Goal: Use online tool/utility: Utilize a website feature to perform a specific function

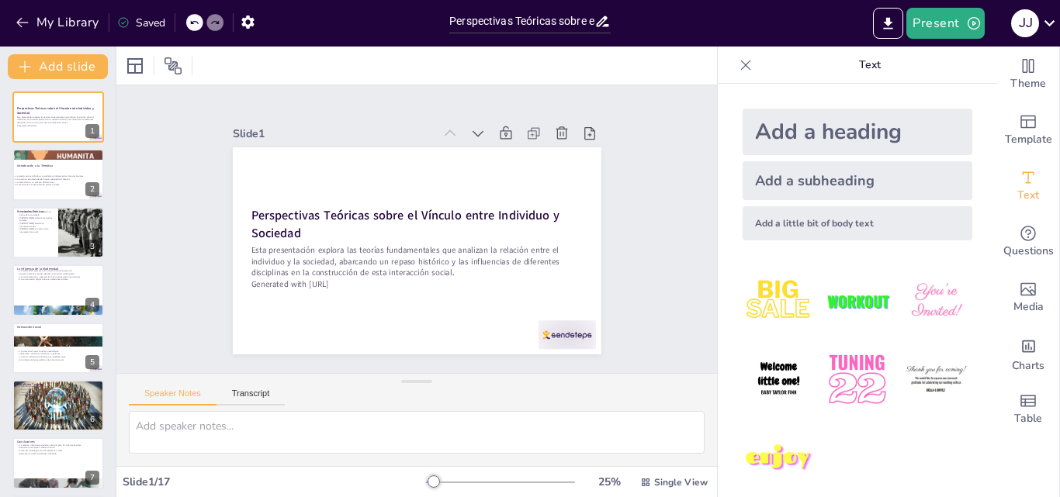
checkbox input "true"
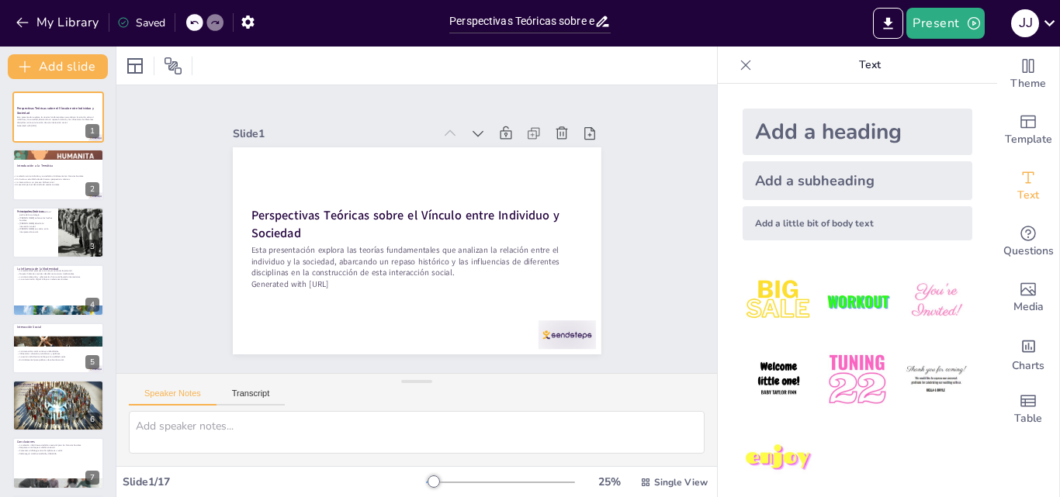
checkbox input "true"
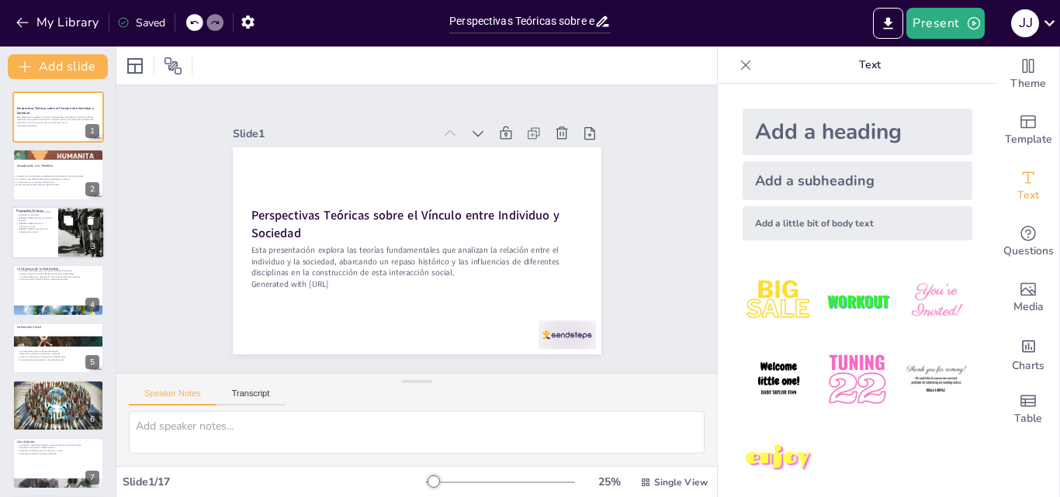
click at [61, 215] on button at bounding box center [68, 220] width 19 height 19
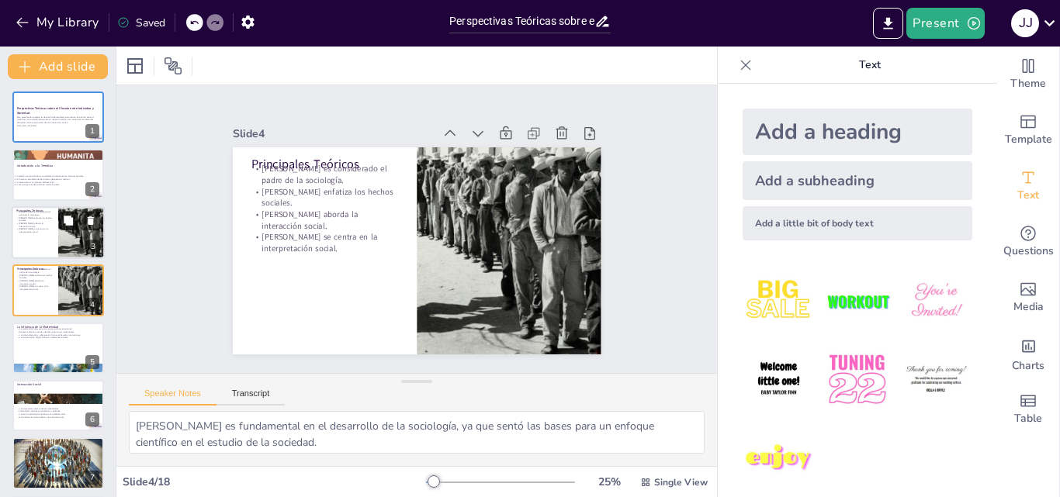
click at [71, 294] on div at bounding box center [81, 290] width 92 height 51
checkbox input "true"
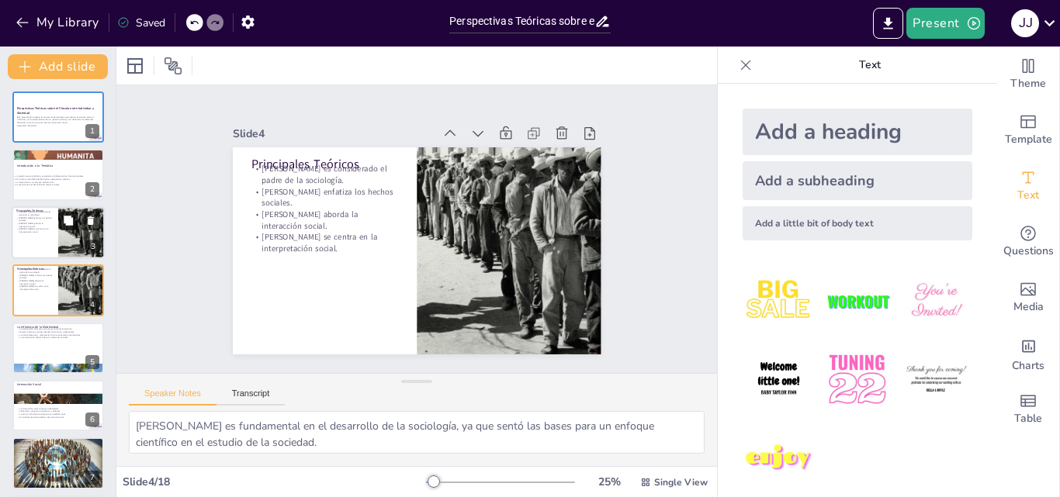
checkbox input "true"
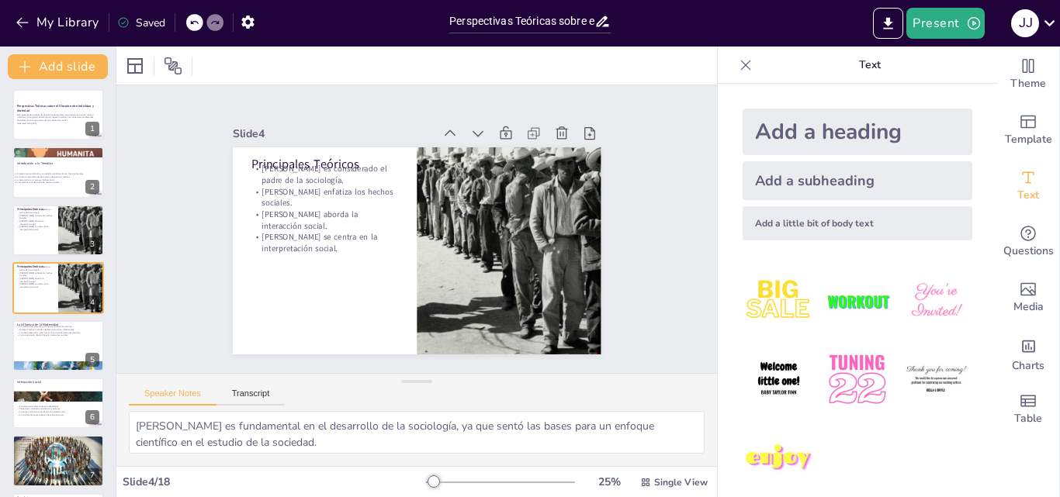
checkbox input "true"
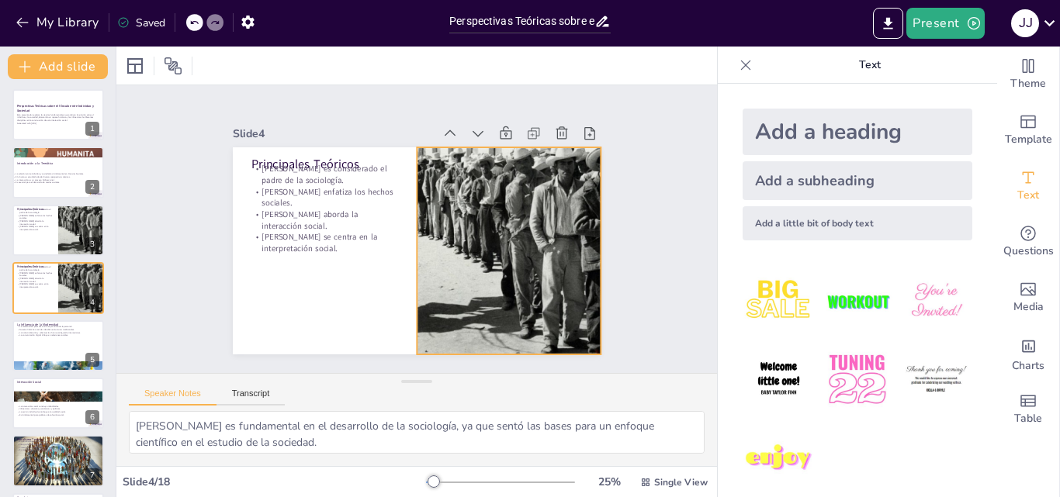
checkbox input "true"
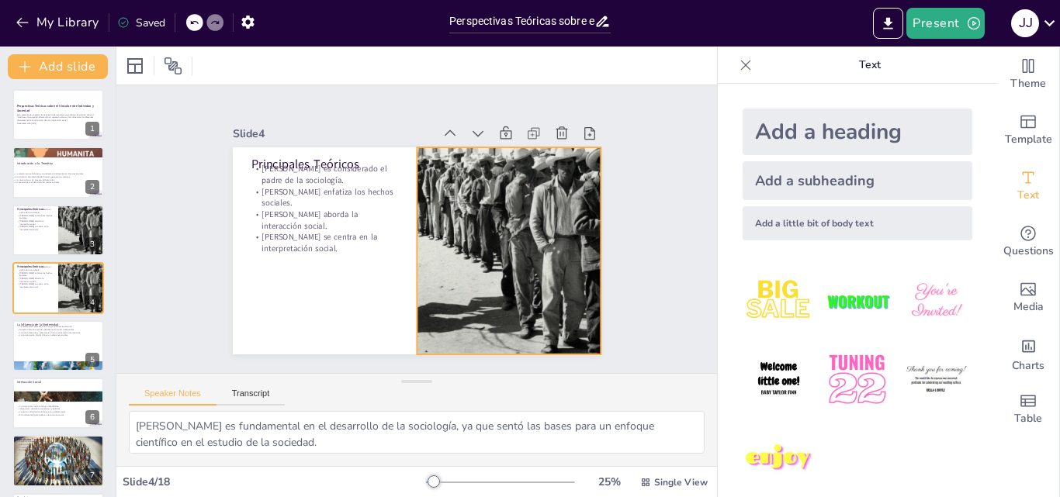
checkbox input "true"
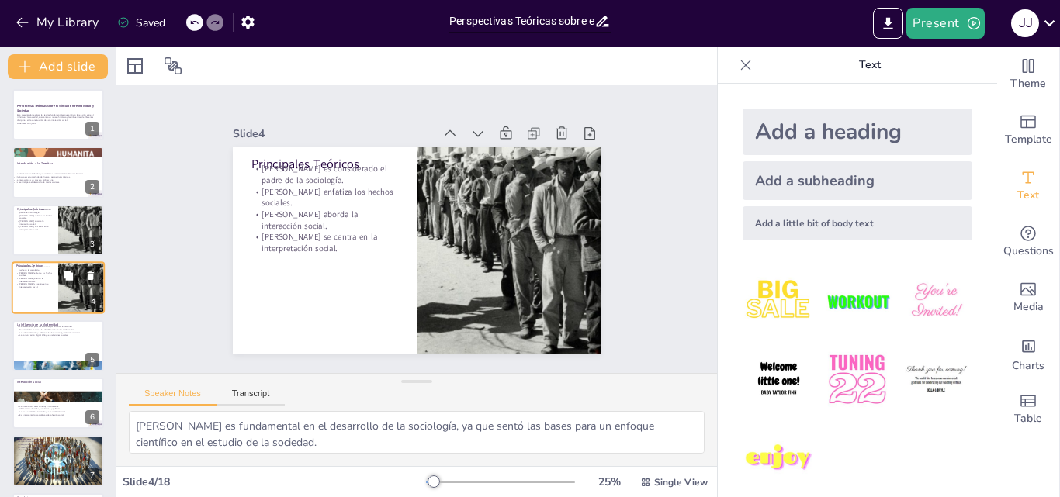
checkbox input "true"
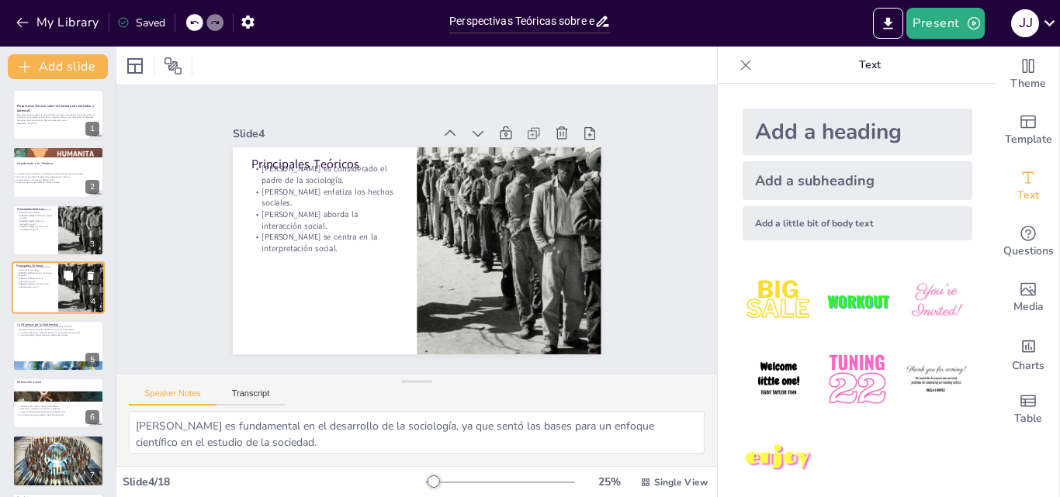
click at [59, 288] on div at bounding box center [81, 287] width 93 height 53
checkbox input "true"
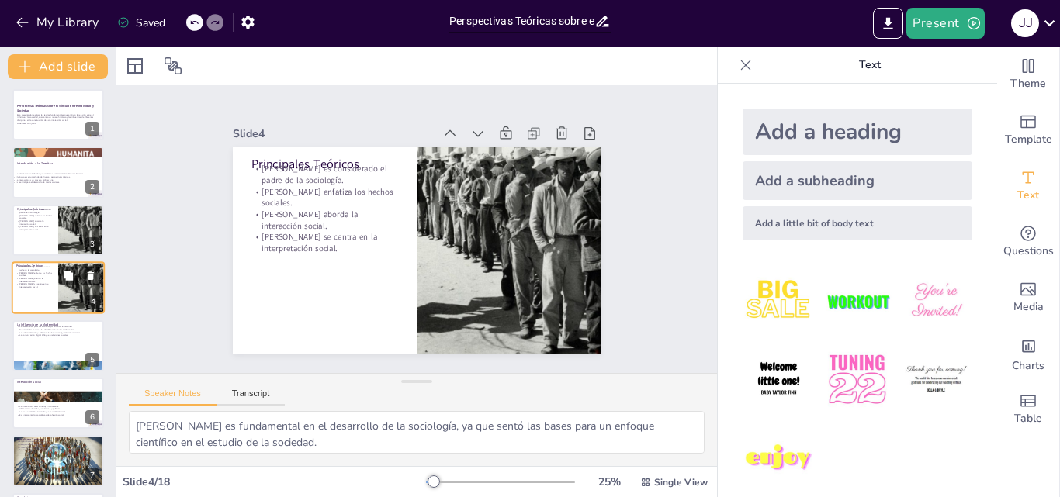
checkbox input "true"
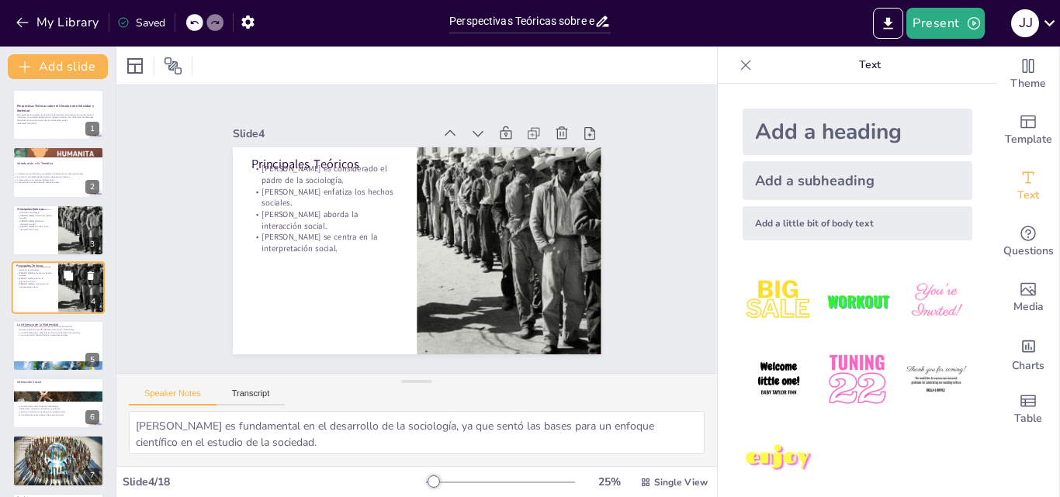
checkbox input "true"
click at [78, 330] on div at bounding box center [79, 334] width 40 height 19
click at [78, 382] on div at bounding box center [79, 391] width 41 height 19
checkbox input "true"
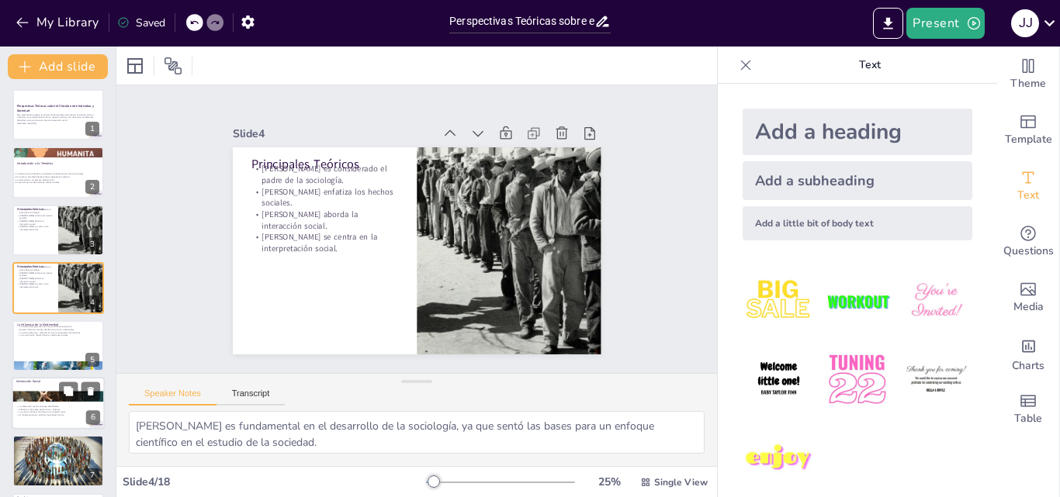
checkbox input "true"
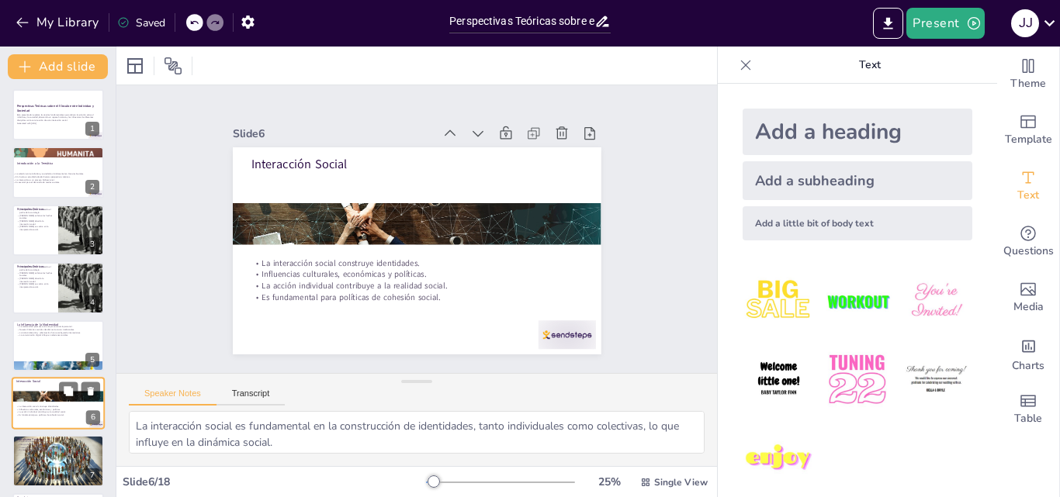
scroll to position [118, 0]
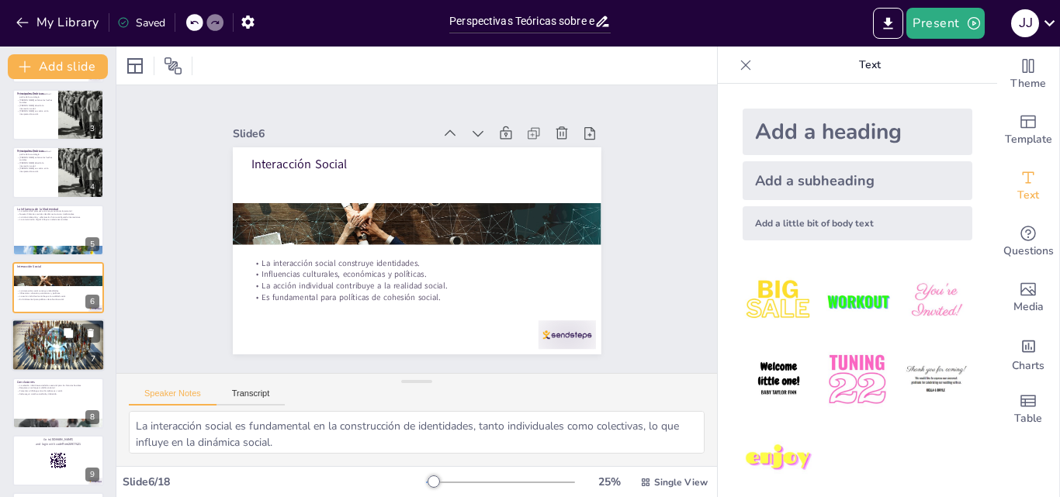
checkbox input "true"
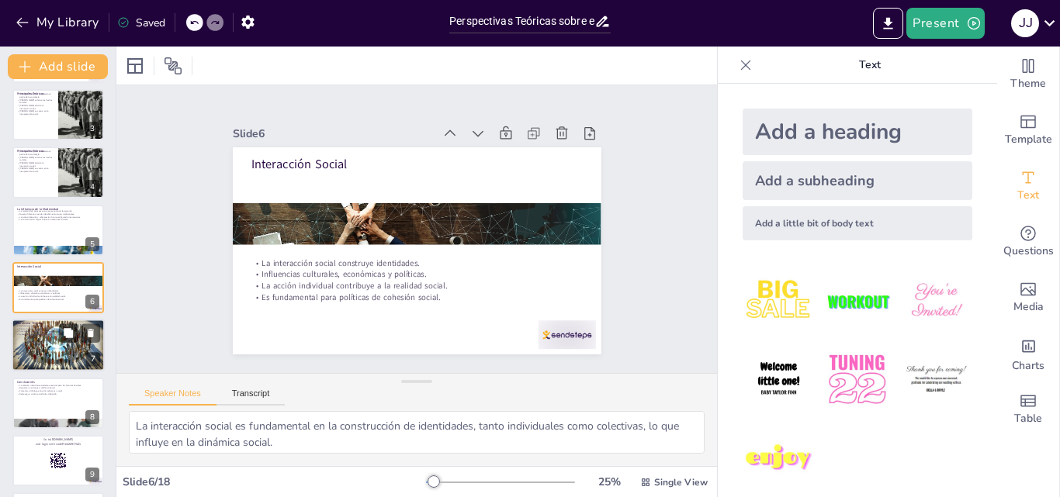
click at [67, 351] on div at bounding box center [58, 346] width 93 height 54
click at [67, 378] on div at bounding box center [58, 403] width 92 height 51
checkbox input "true"
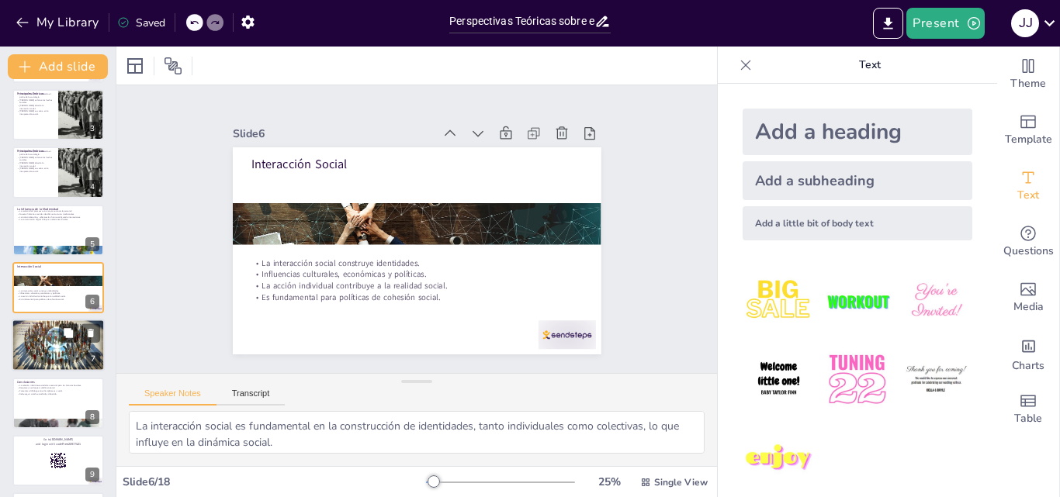
checkbox input "true"
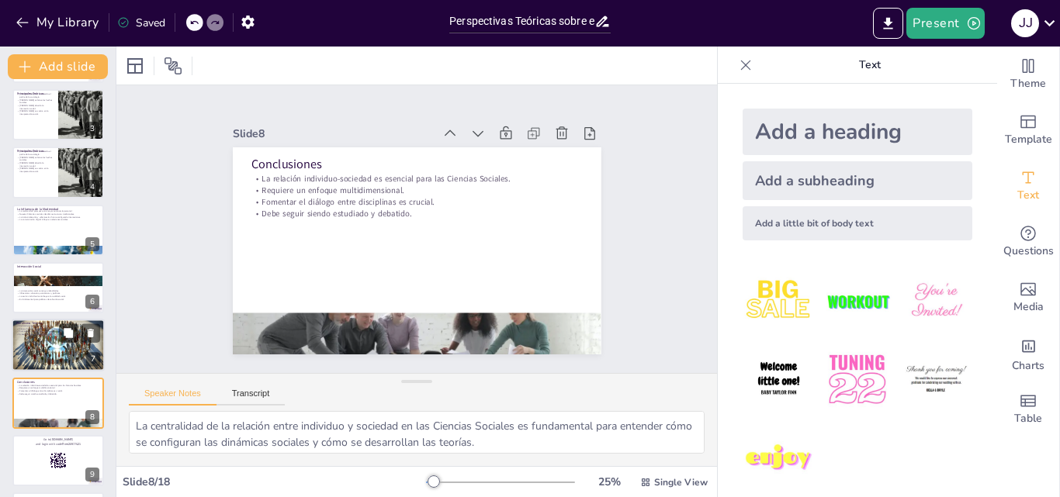
scroll to position [233, 0]
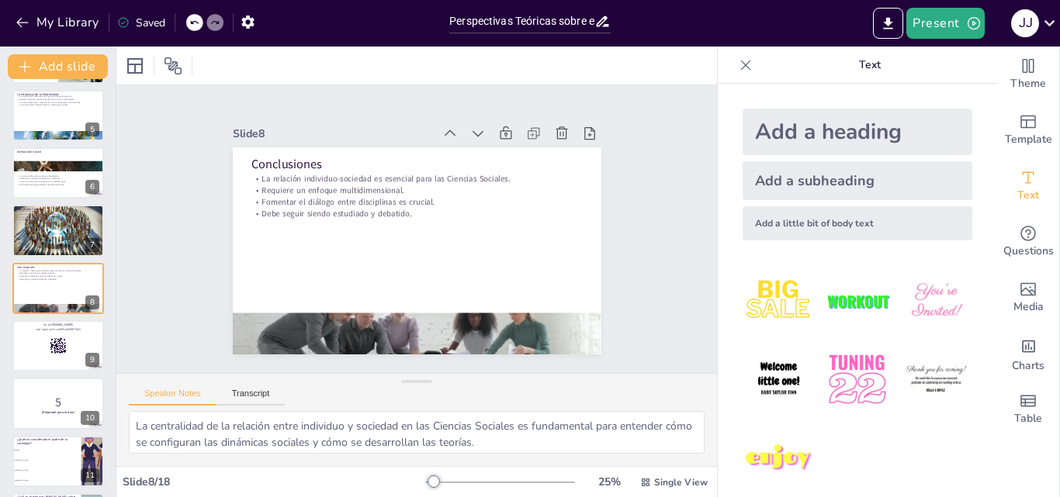
checkbox input "true"
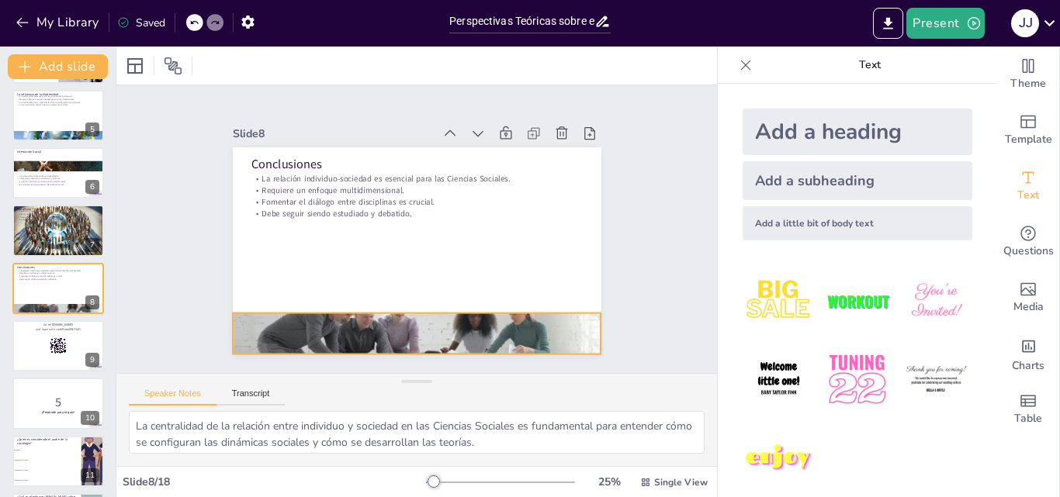
checkbox input "true"
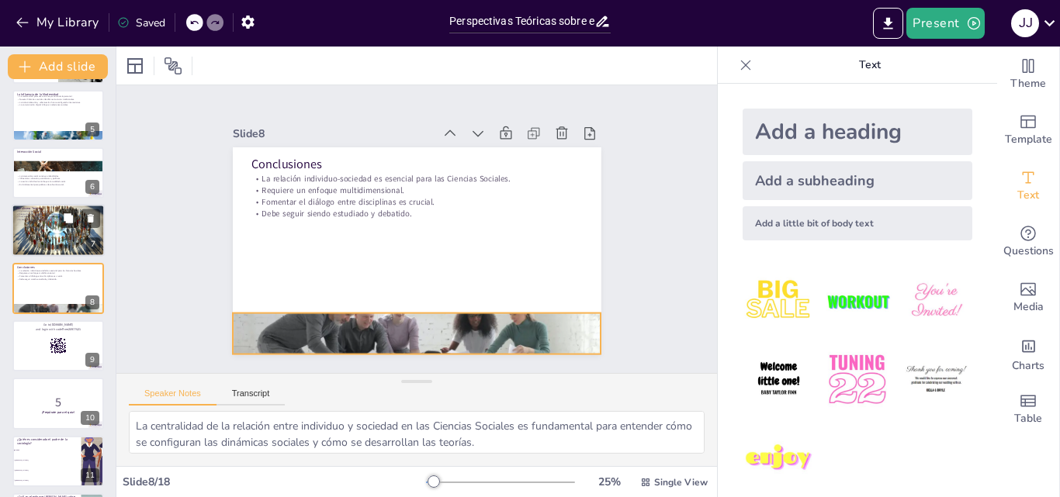
checkbox input "true"
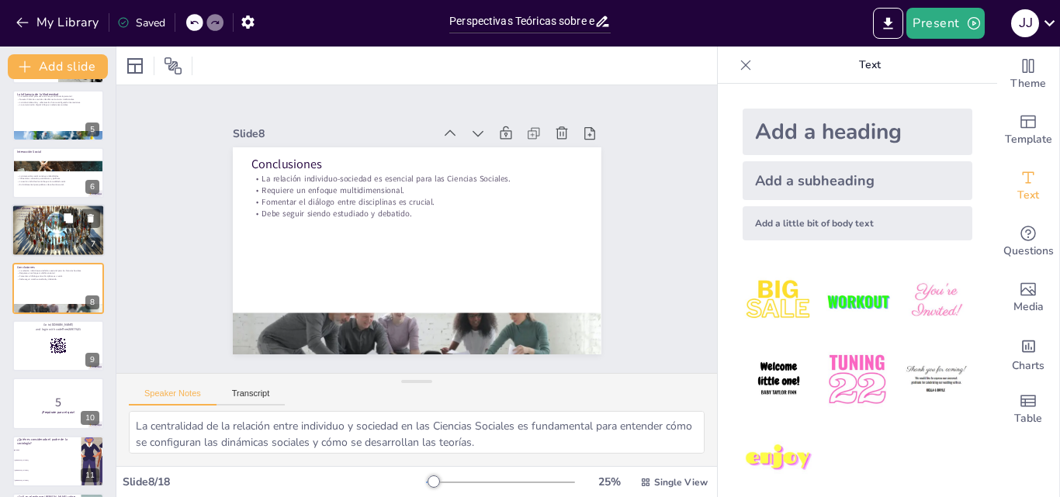
checkbox input "true"
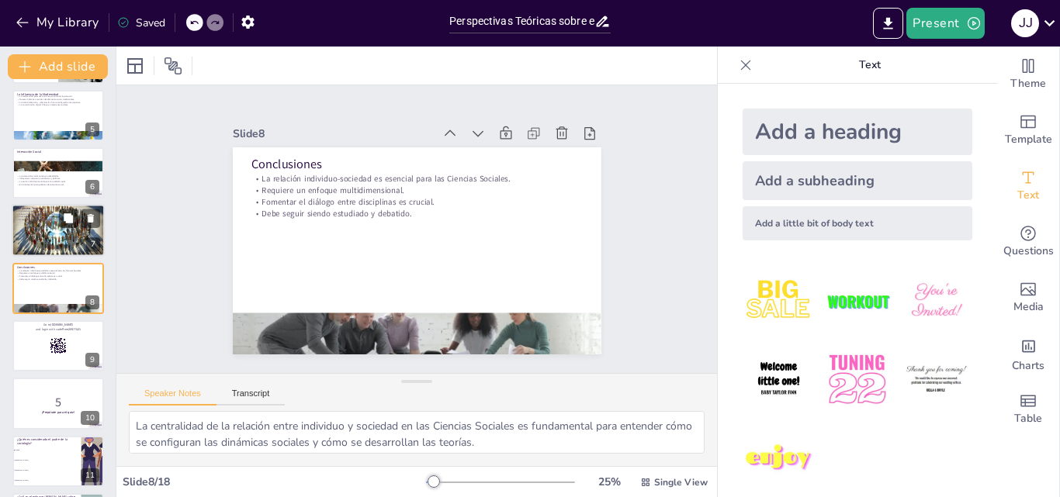
click at [70, 237] on div at bounding box center [58, 231] width 93 height 54
checkbox input "true"
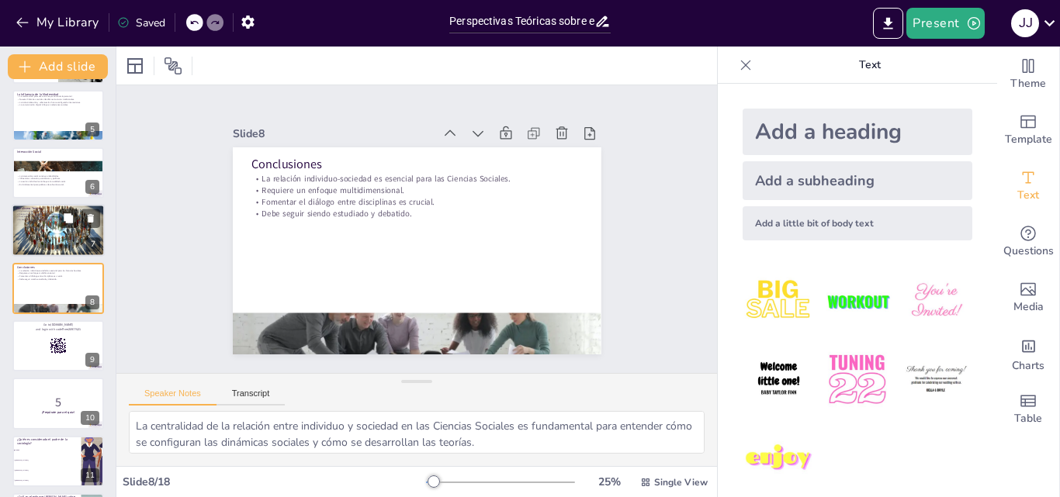
checkbox input "true"
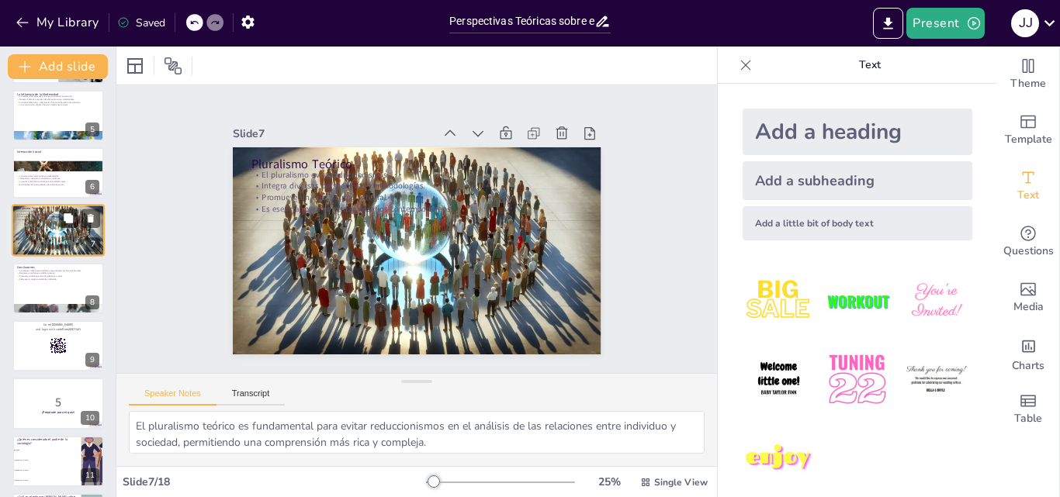
scroll to position [175, 0]
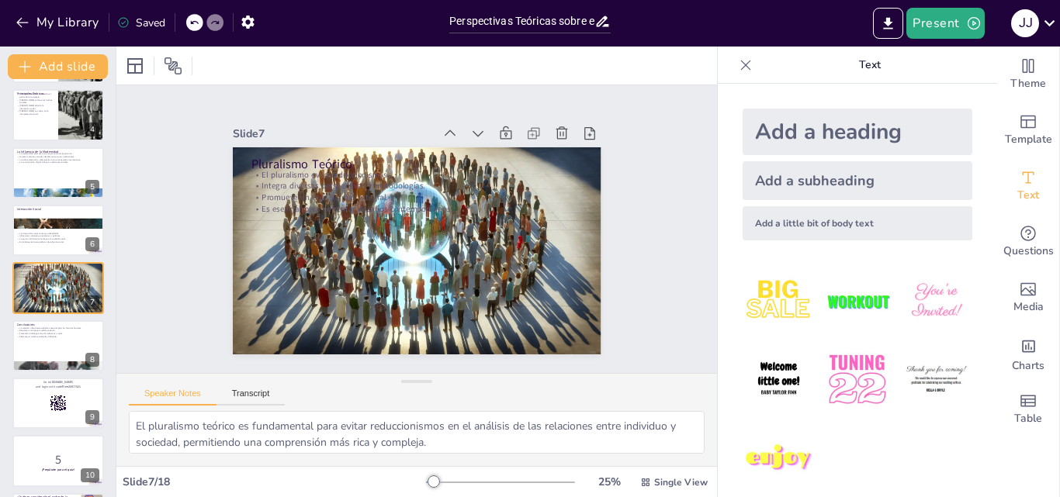
checkbox input "true"
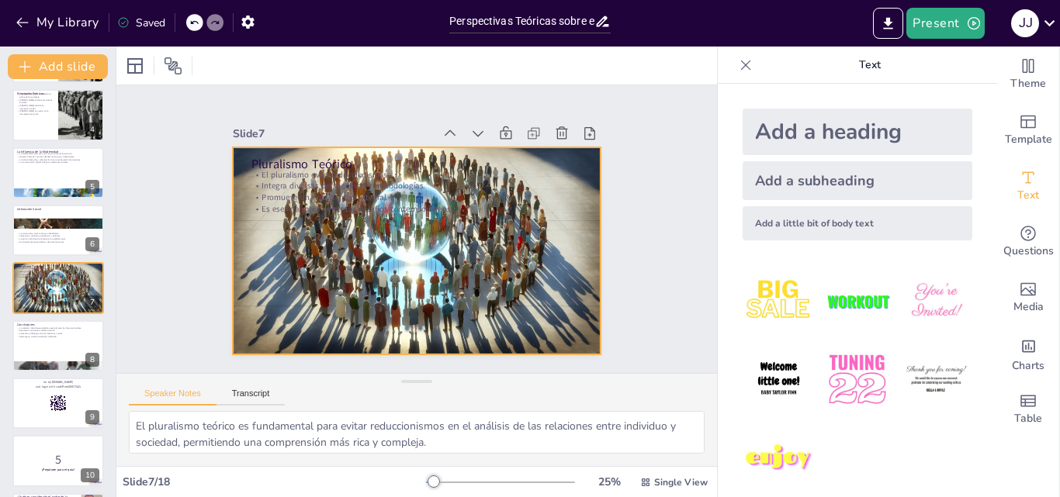
checkbox input "true"
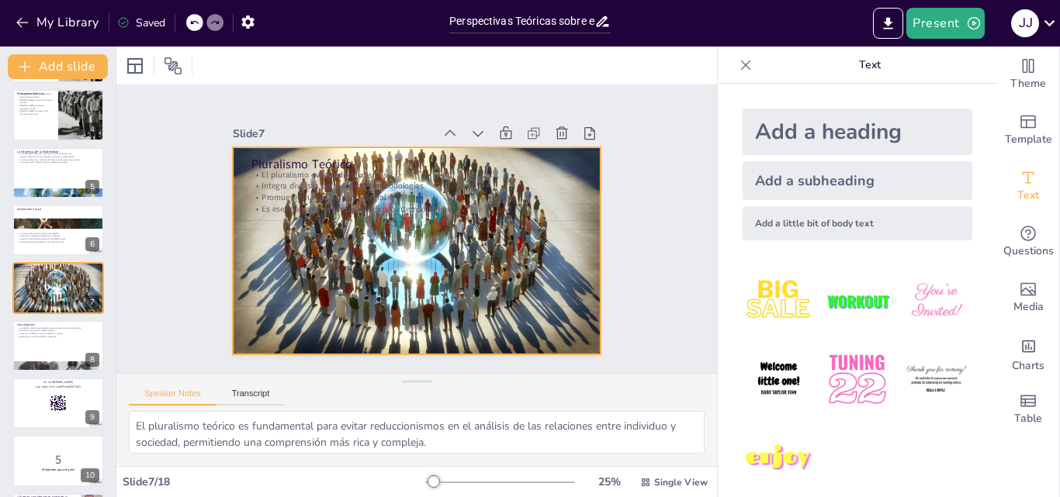
checkbox input "true"
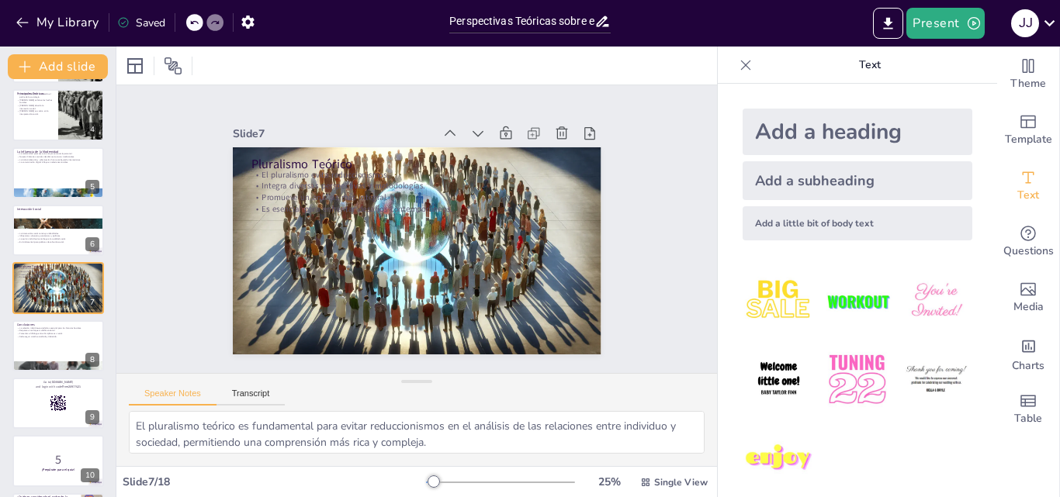
checkbox input "true"
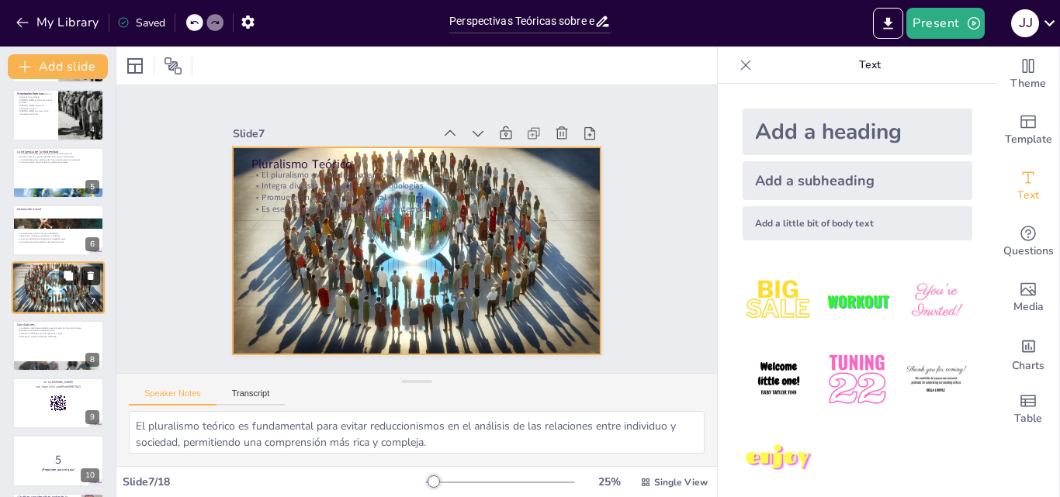
checkbox input "true"
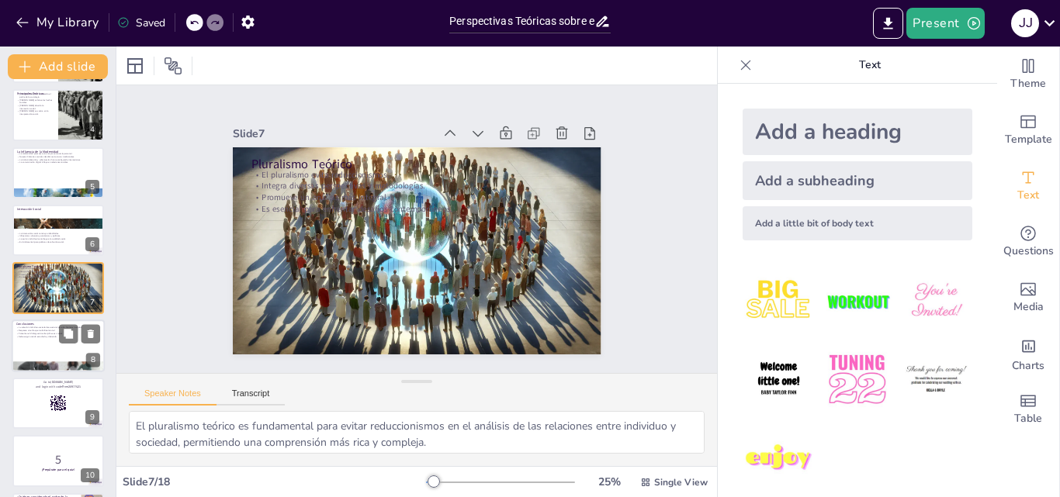
checkbox input "true"
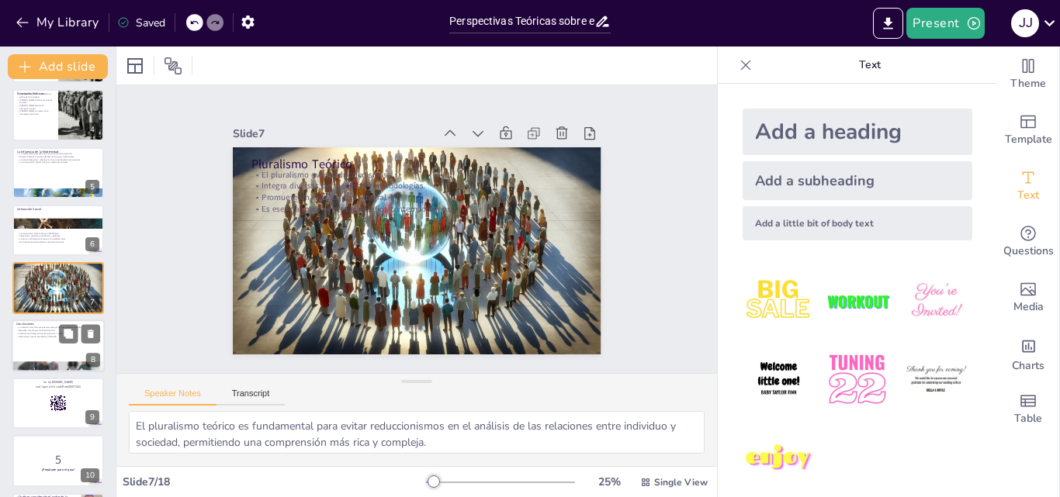
checkbox input "true"
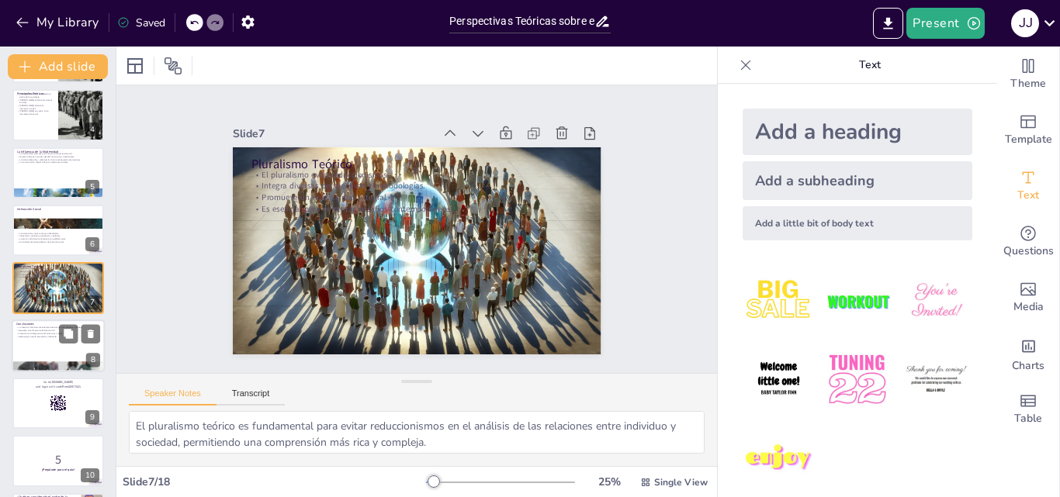
checkbox input "true"
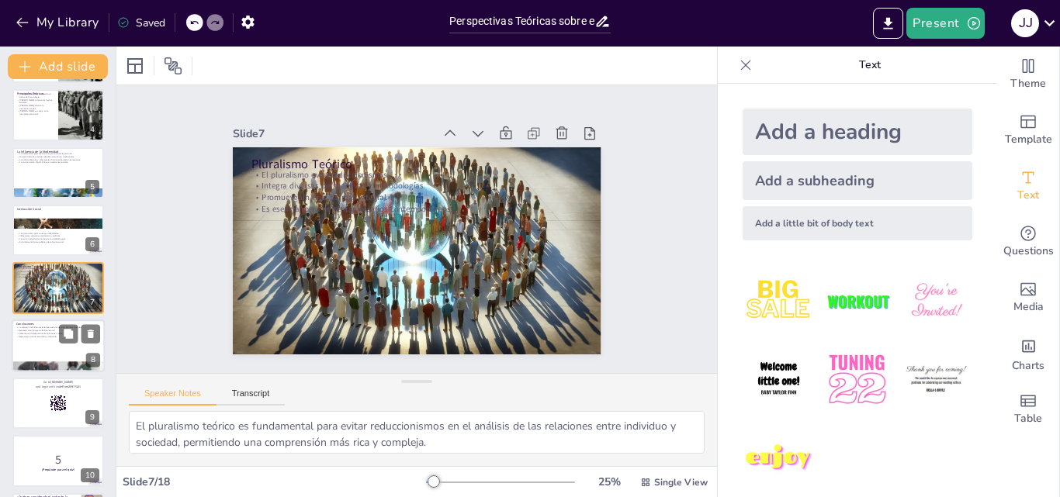
click at [57, 341] on div at bounding box center [58, 346] width 93 height 53
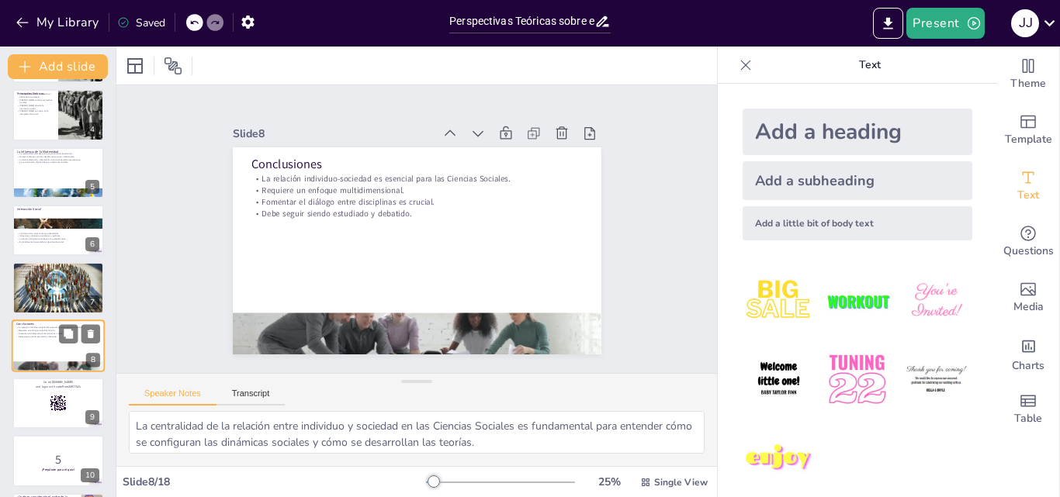
checkbox input "true"
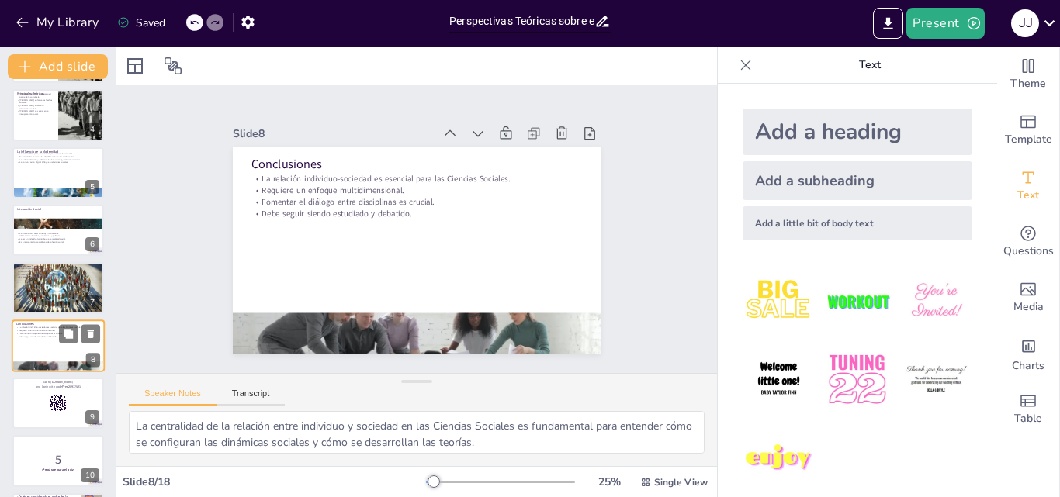
scroll to position [233, 0]
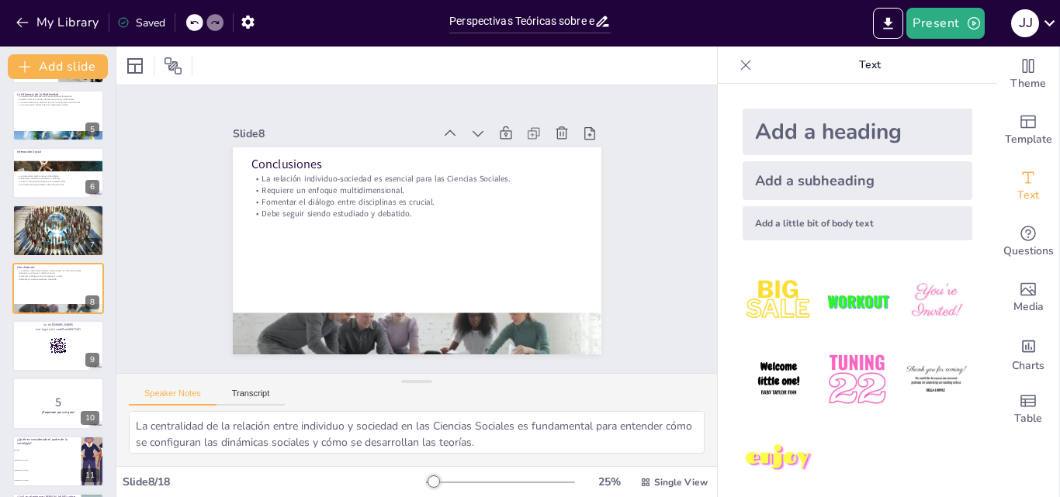
checkbox input "true"
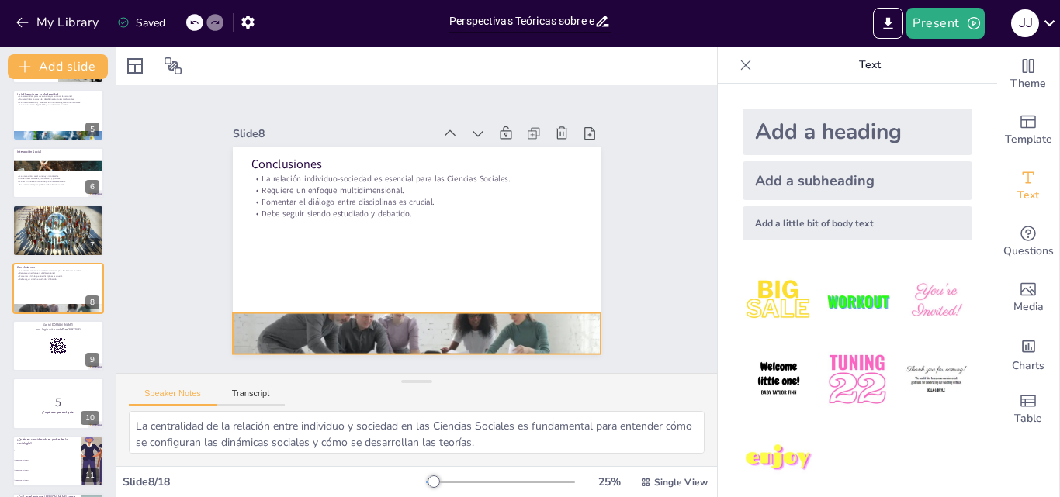
checkbox input "true"
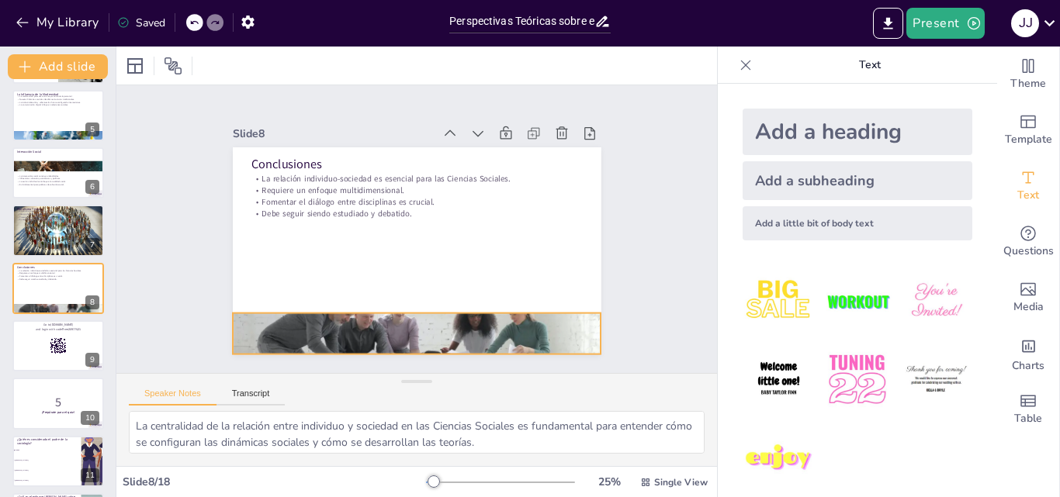
checkbox input "true"
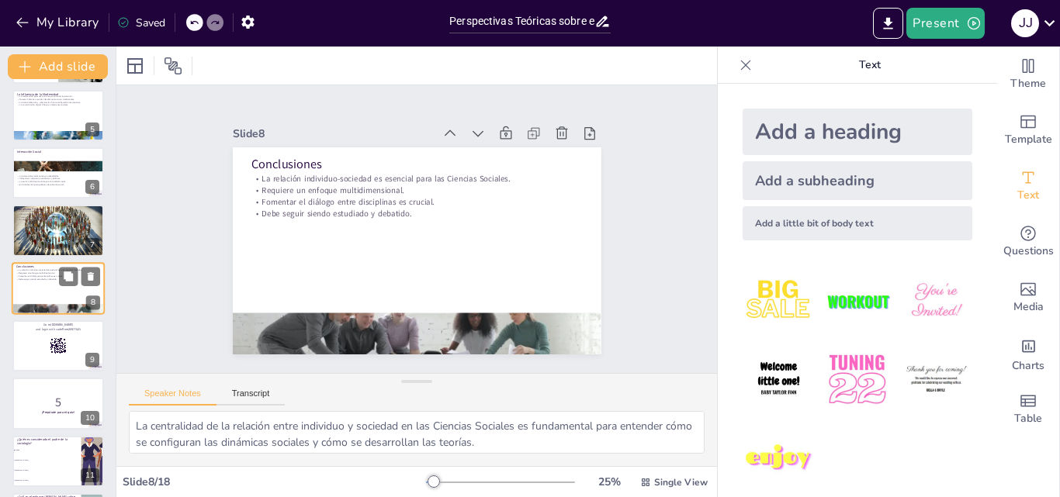
checkbox input "true"
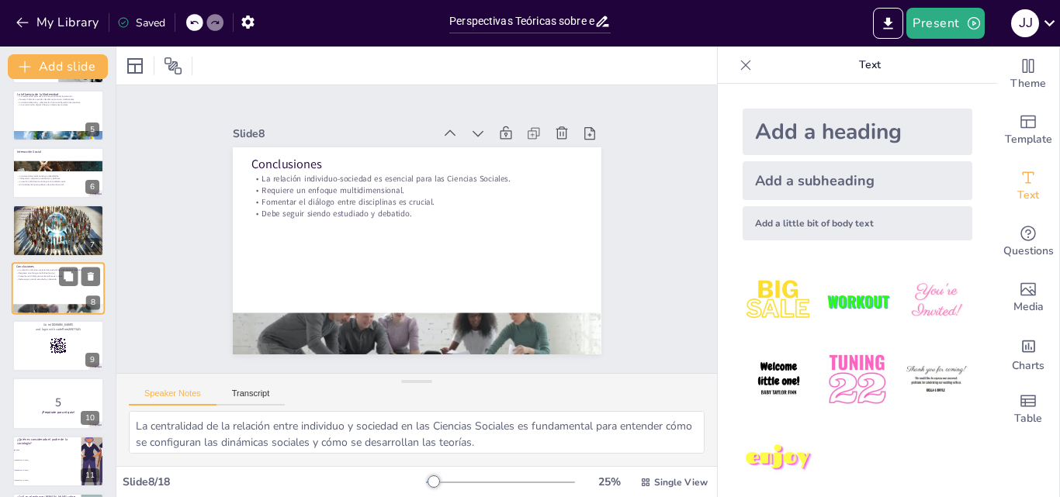
checkbox input "true"
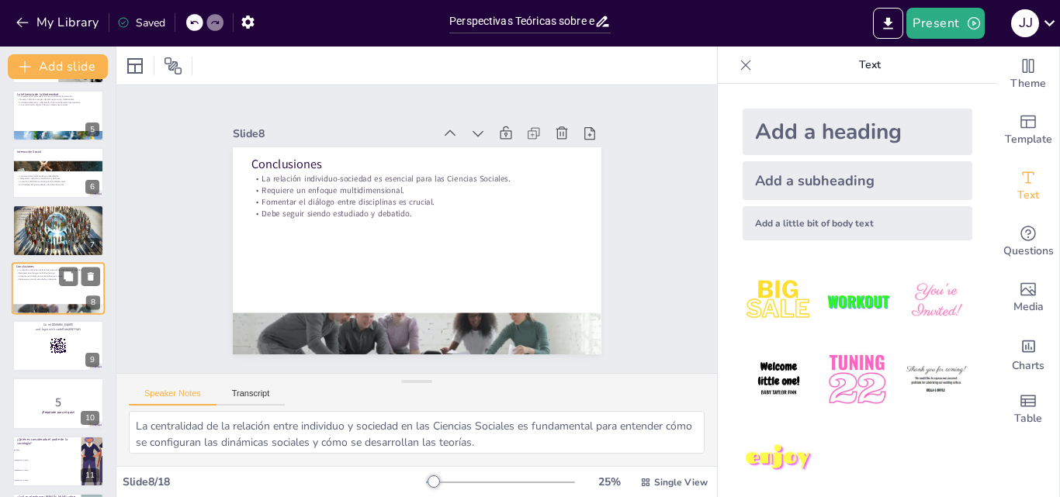
click at [51, 289] on div at bounding box center [58, 288] width 93 height 53
checkbox input "true"
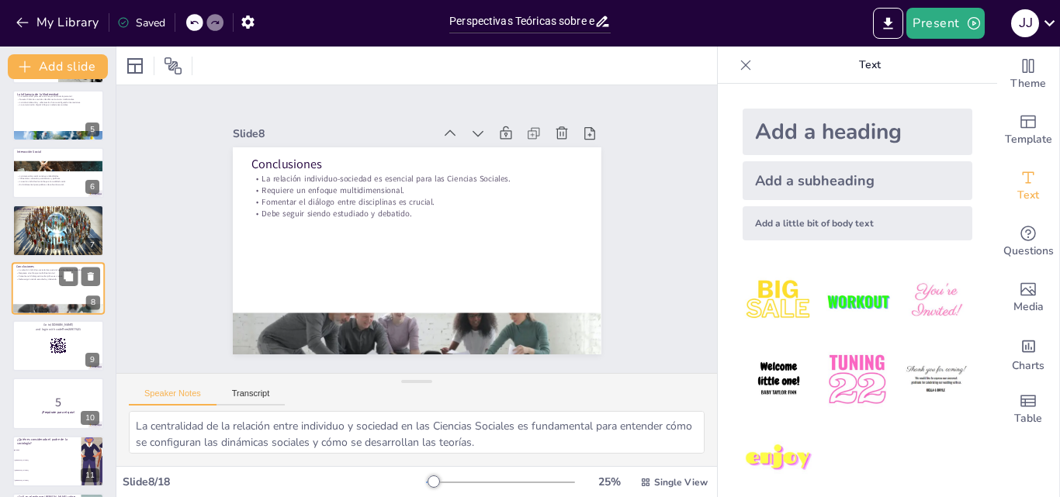
checkbox input "true"
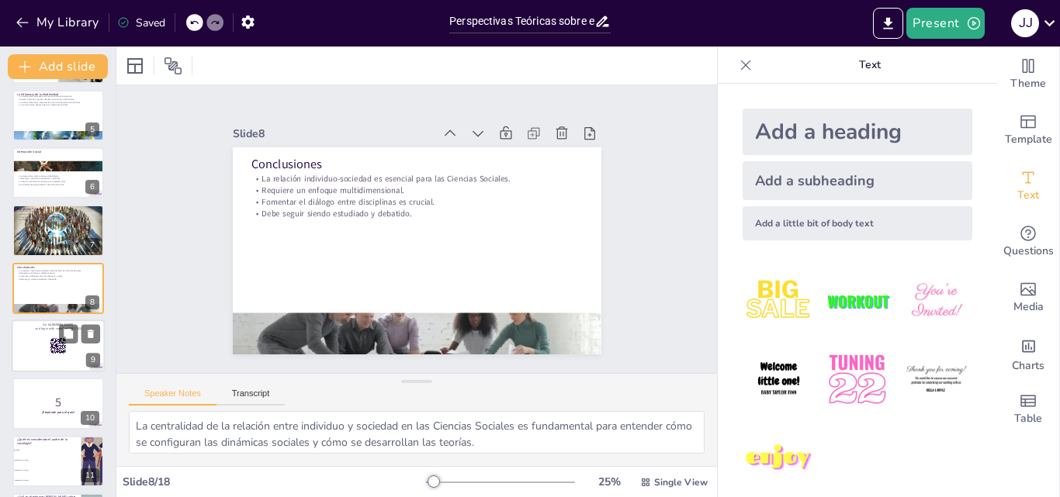
checkbox input "true"
click at [45, 348] on div at bounding box center [58, 346] width 93 height 53
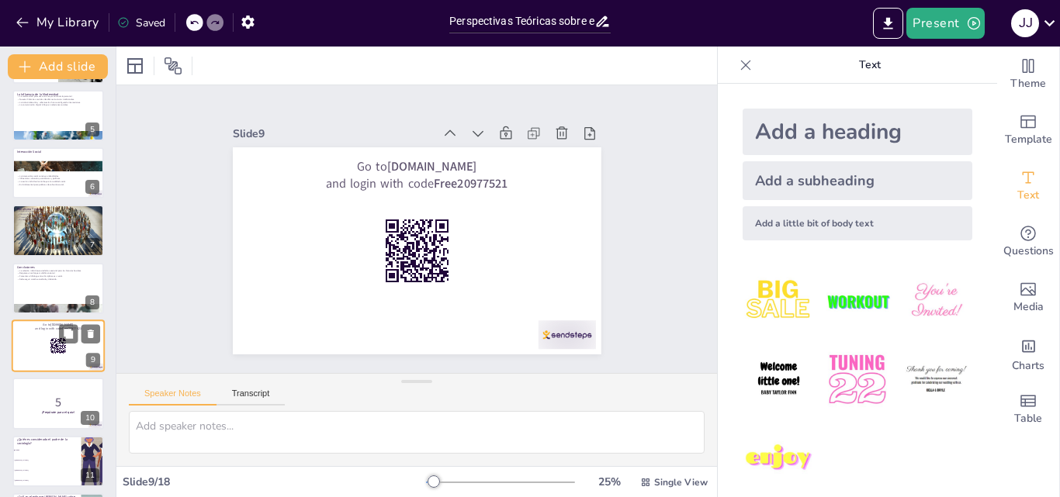
checkbox input "true"
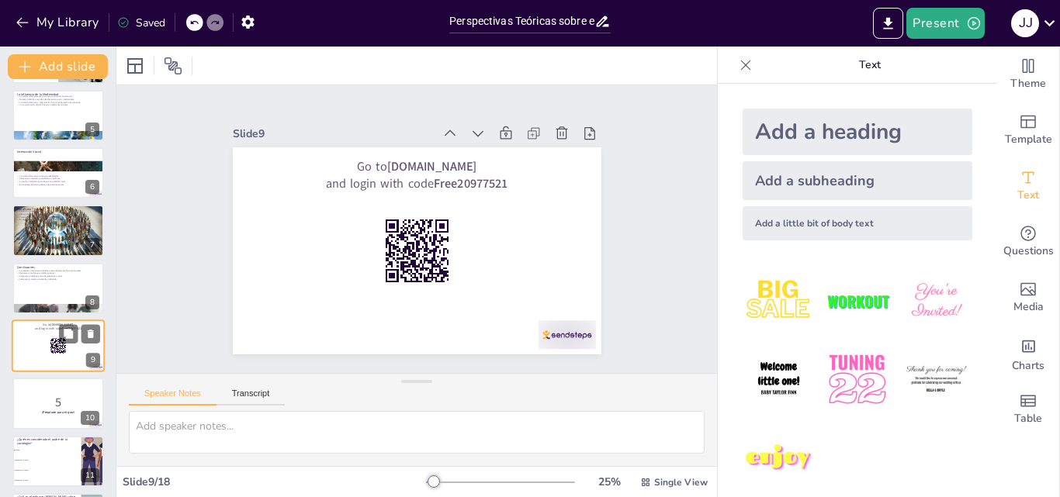
checkbox input "true"
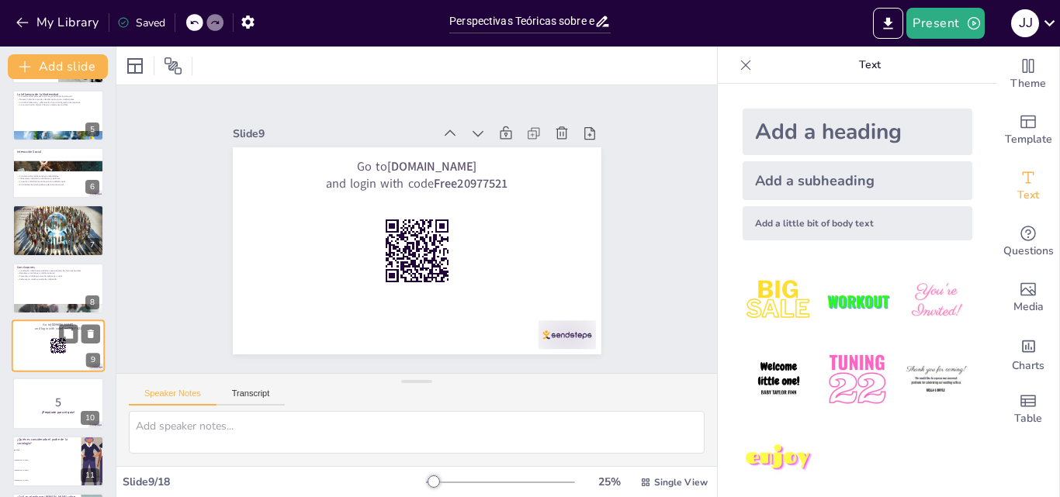
scroll to position [291, 0]
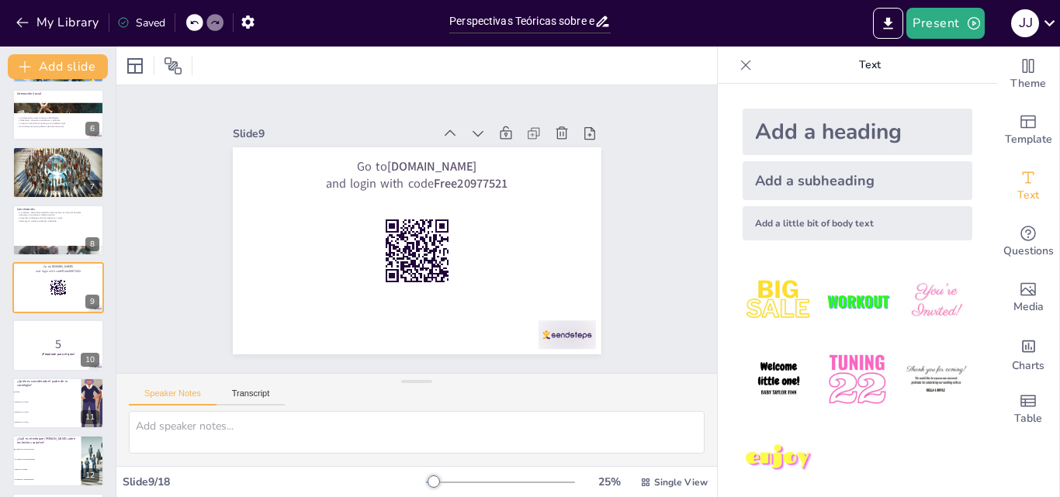
checkbox input "true"
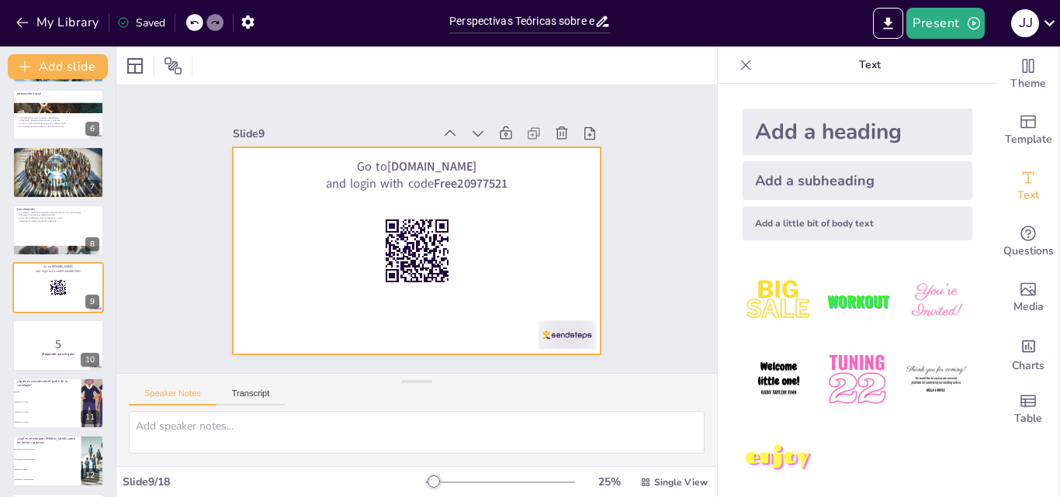
checkbox input "true"
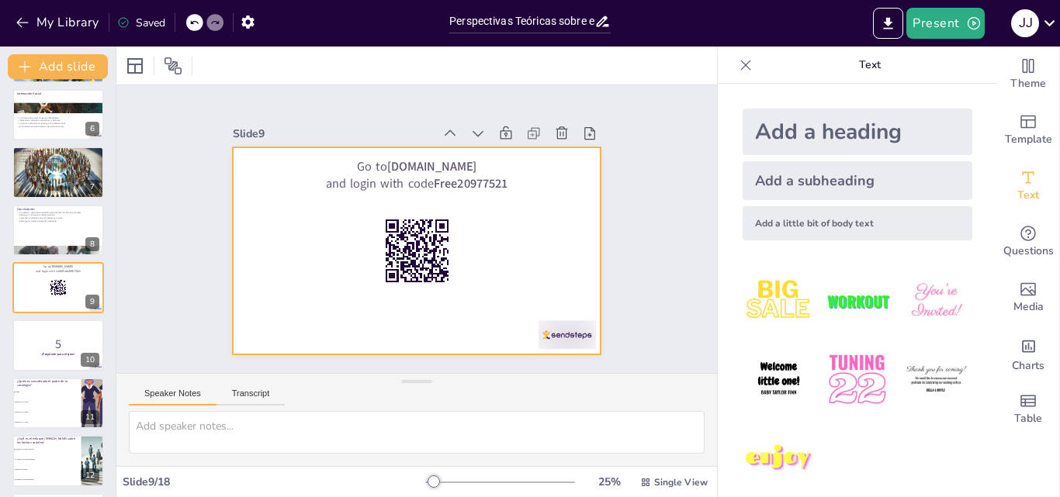
checkbox input "true"
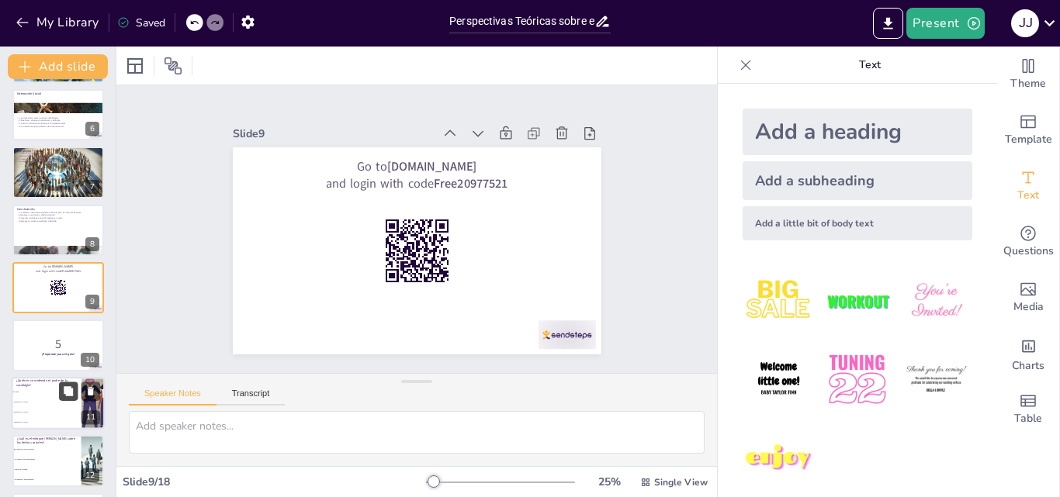
click at [71, 398] on button at bounding box center [68, 391] width 19 height 19
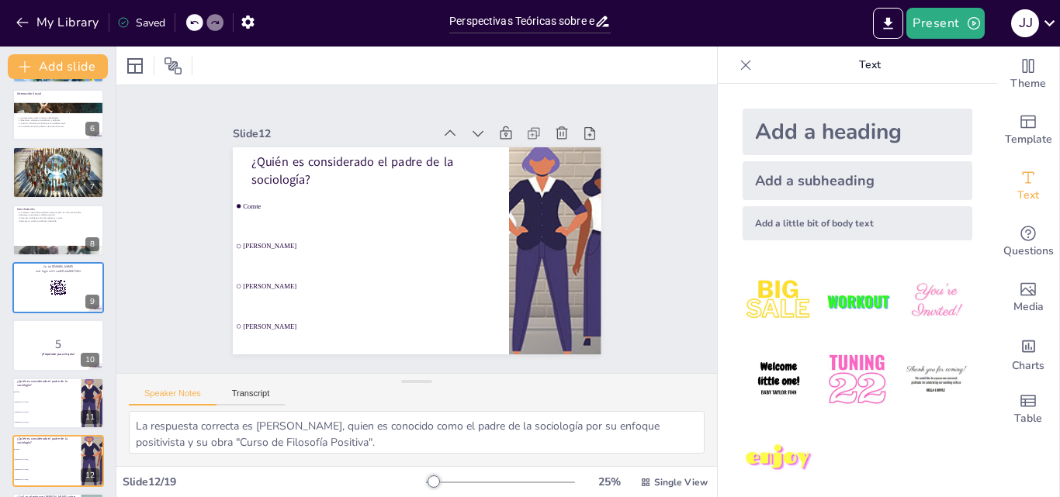
checkbox input "true"
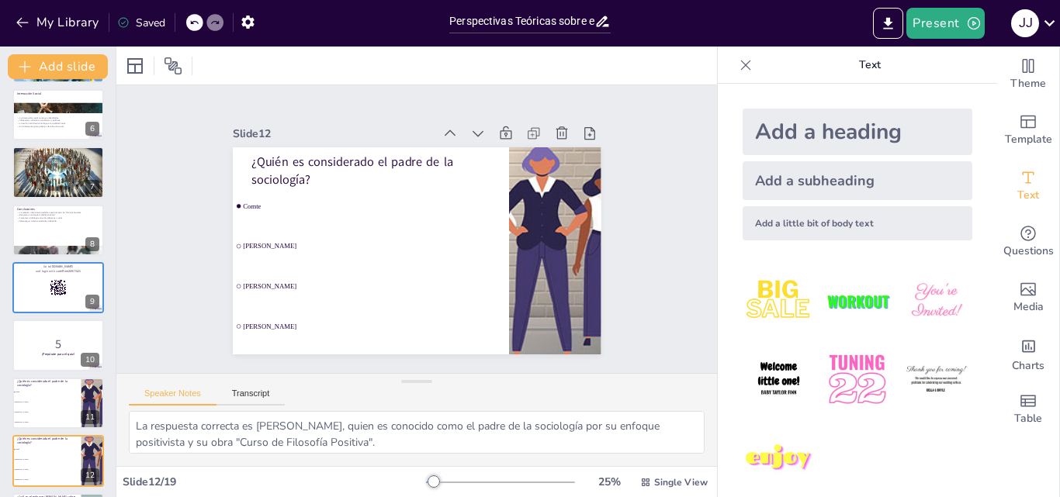
checkbox input "true"
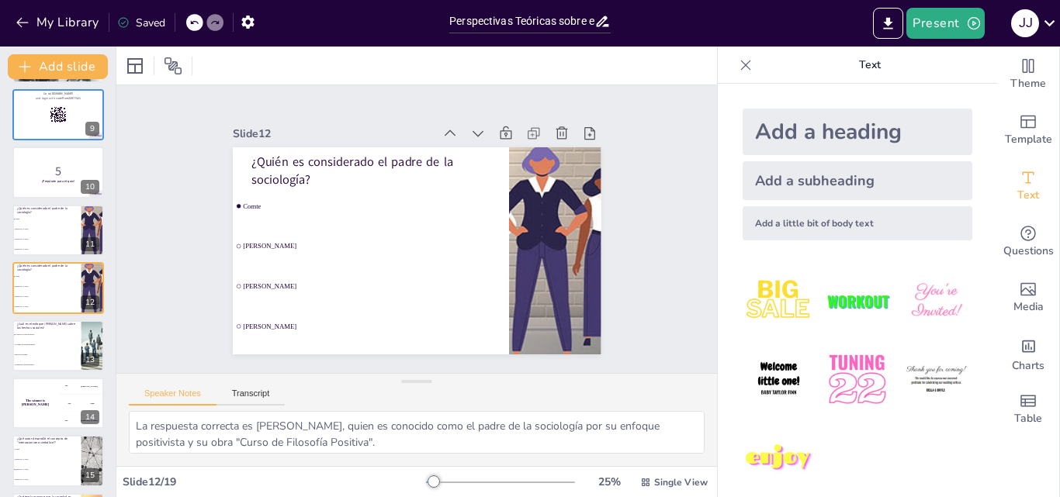
checkbox input "true"
click at [50, 392] on div "The winner is [PERSON_NAME]" at bounding box center [35, 403] width 47 height 53
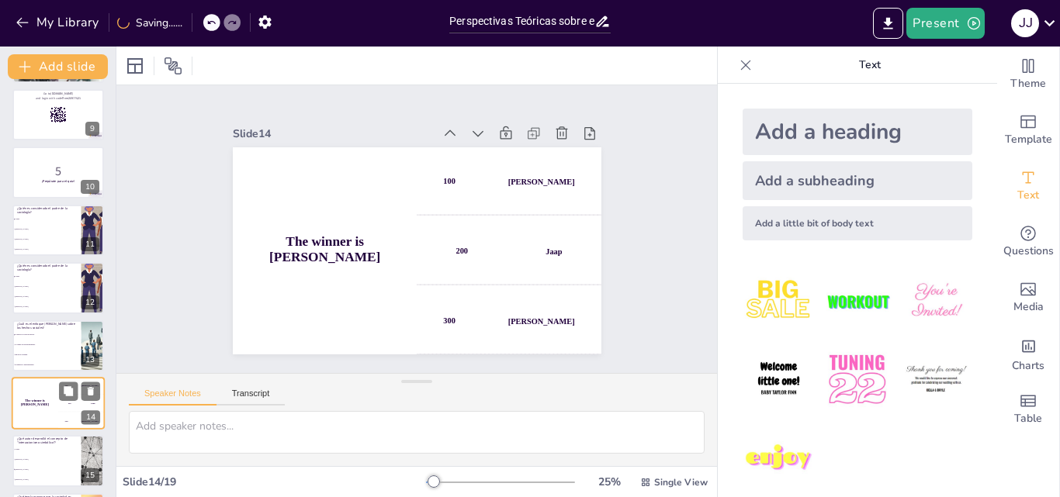
scroll to position [580, 0]
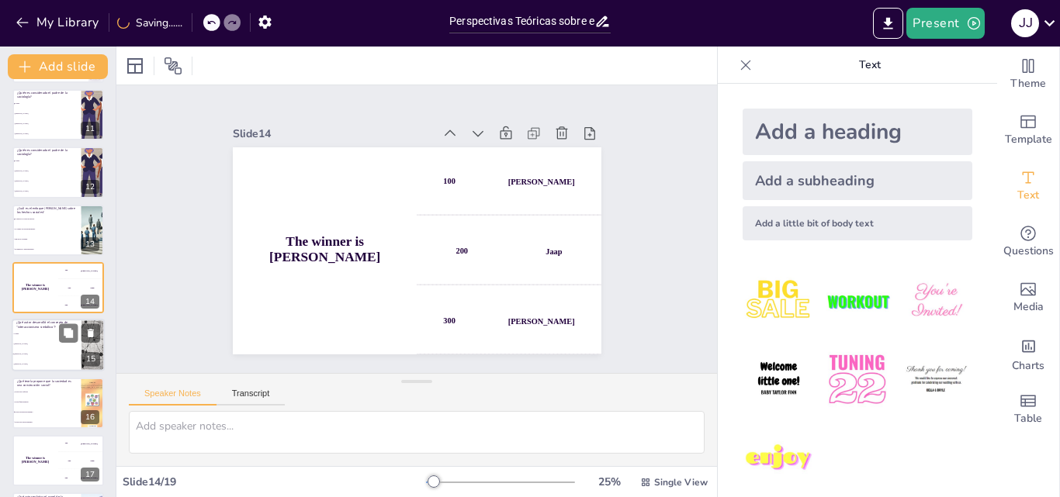
click at [50, 347] on li "[PERSON_NAME]" at bounding box center [47, 345] width 70 height 10
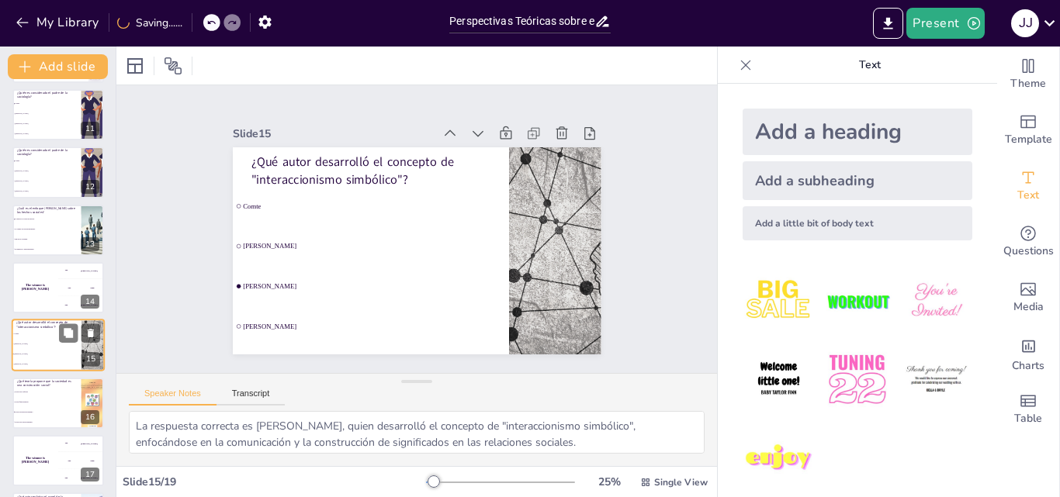
scroll to position [637, 0]
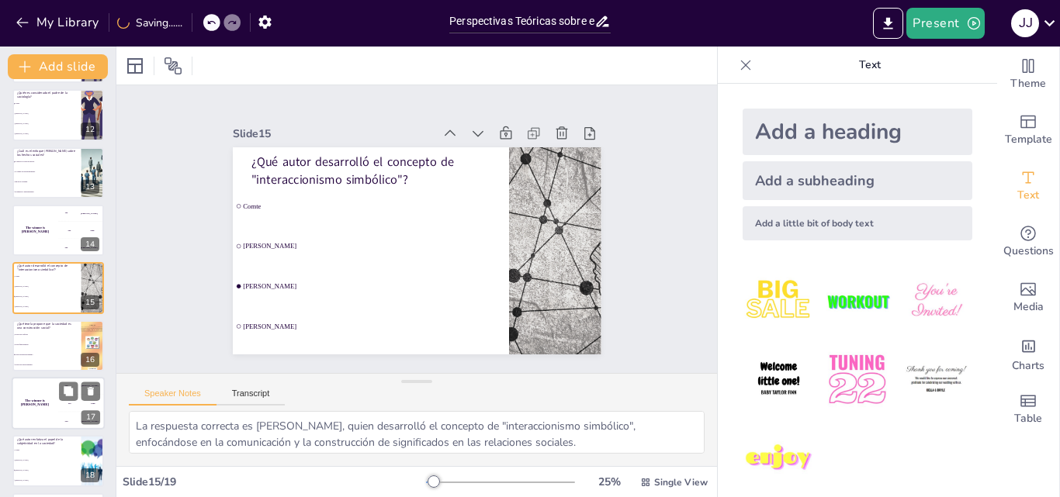
click at [50, 407] on div "The winner is [PERSON_NAME]" at bounding box center [35, 403] width 47 height 53
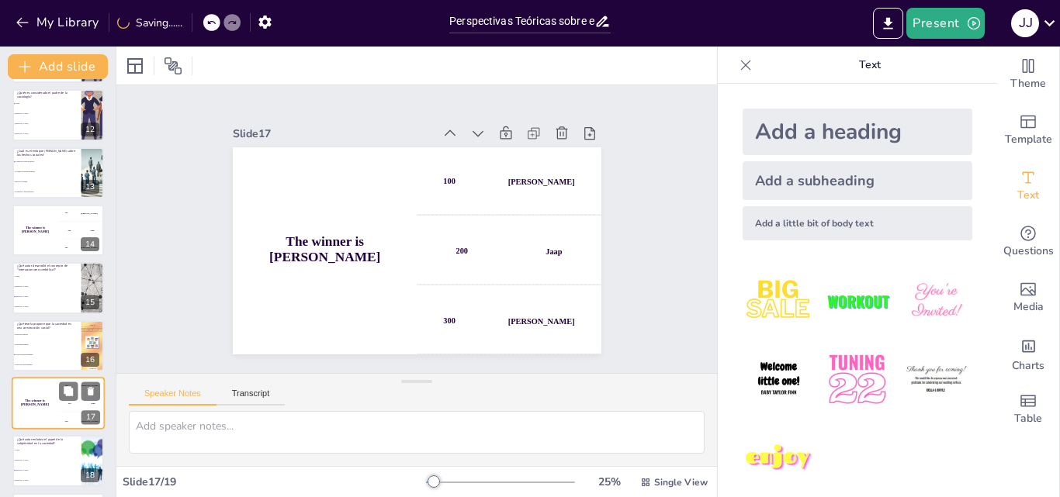
scroll to position [697, 0]
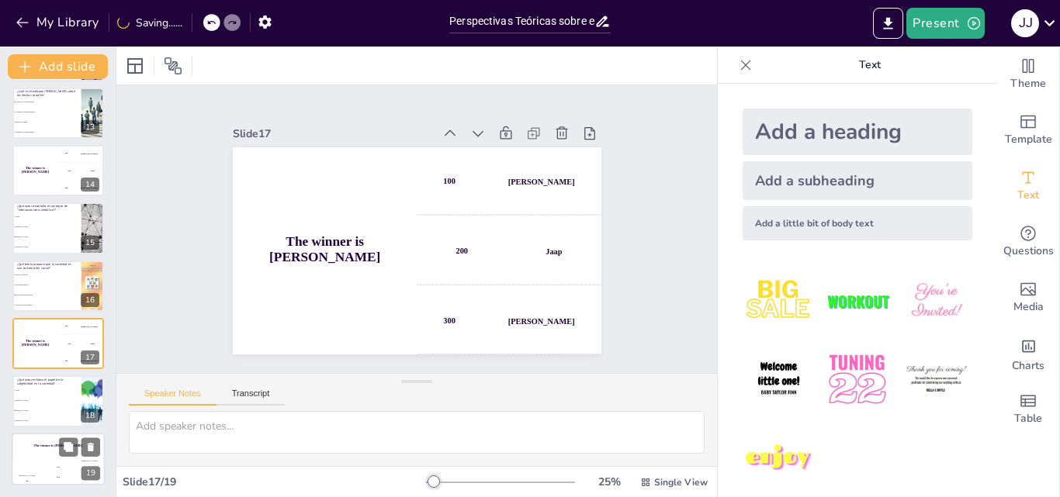
click at [56, 444] on h4 "The winner is [PERSON_NAME]" at bounding box center [58, 446] width 93 height 4
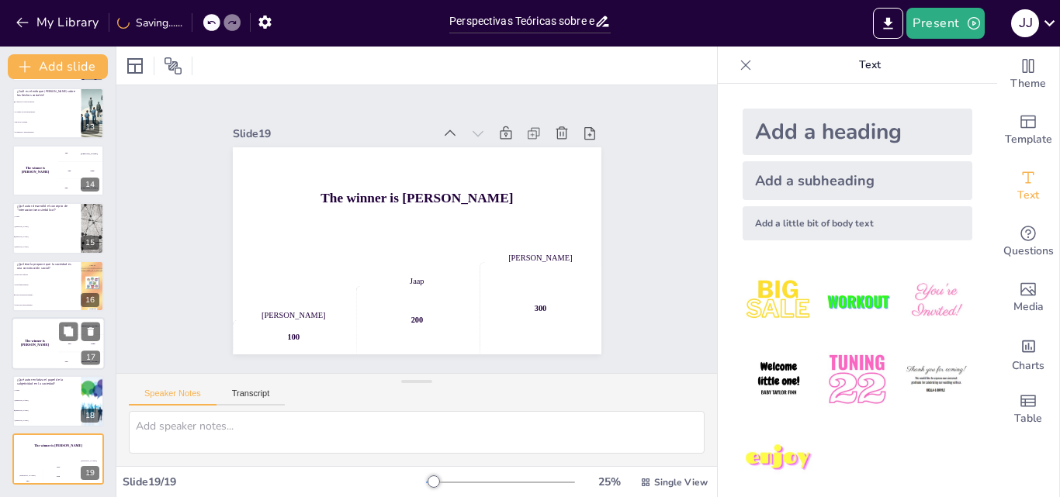
scroll to position [0, 0]
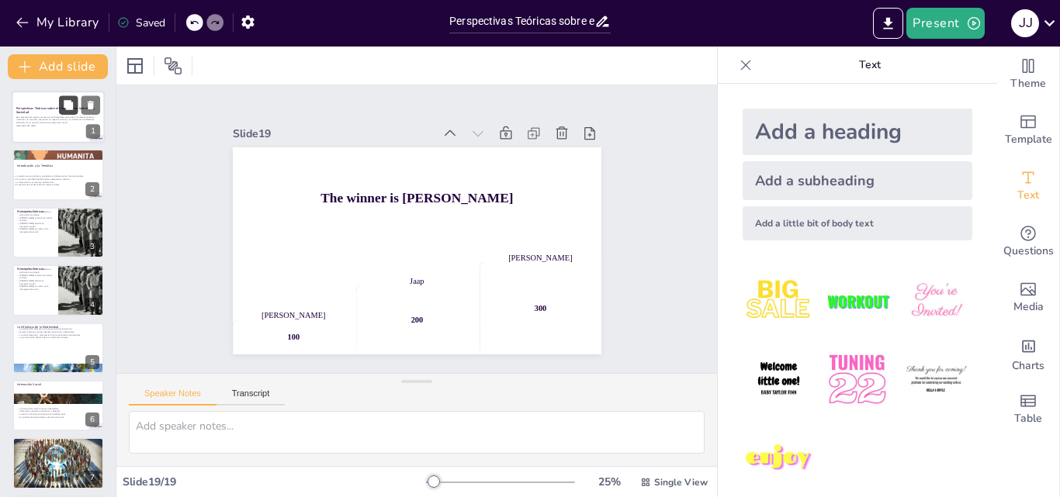
click at [62, 109] on button at bounding box center [68, 104] width 19 height 19
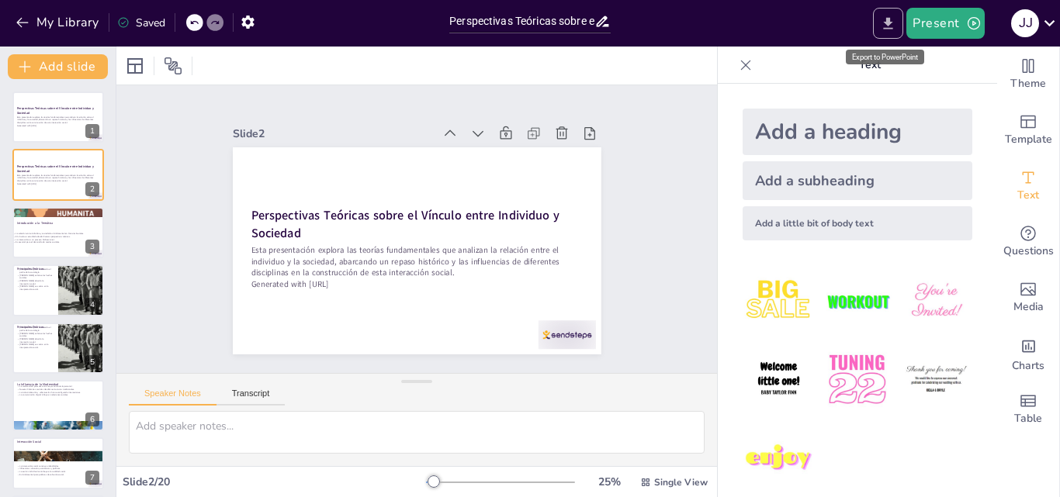
click at [889, 19] on icon "Export to PowerPoint" at bounding box center [888, 23] width 9 height 12
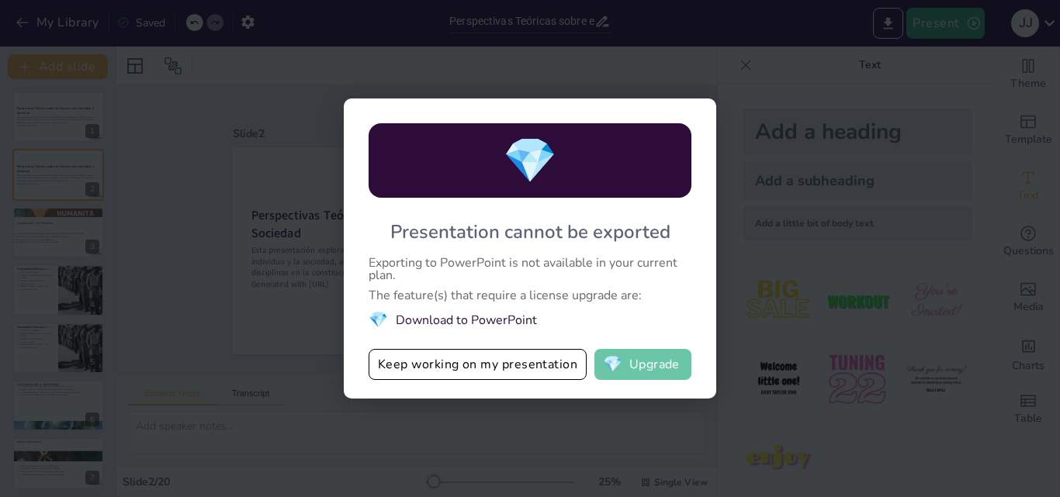
click at [658, 365] on button "💎 Upgrade" at bounding box center [642, 364] width 97 height 31
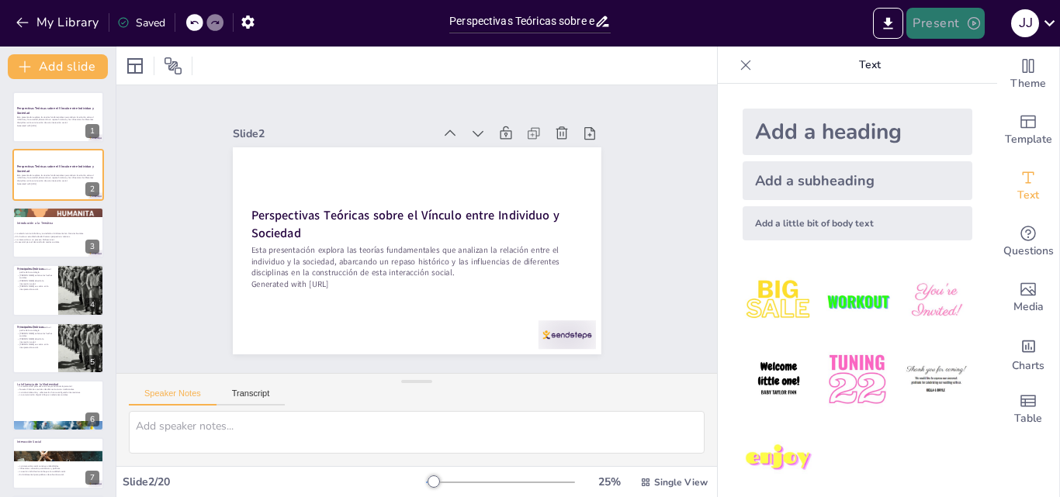
click at [974, 20] on icon "button" at bounding box center [974, 24] width 16 height 16
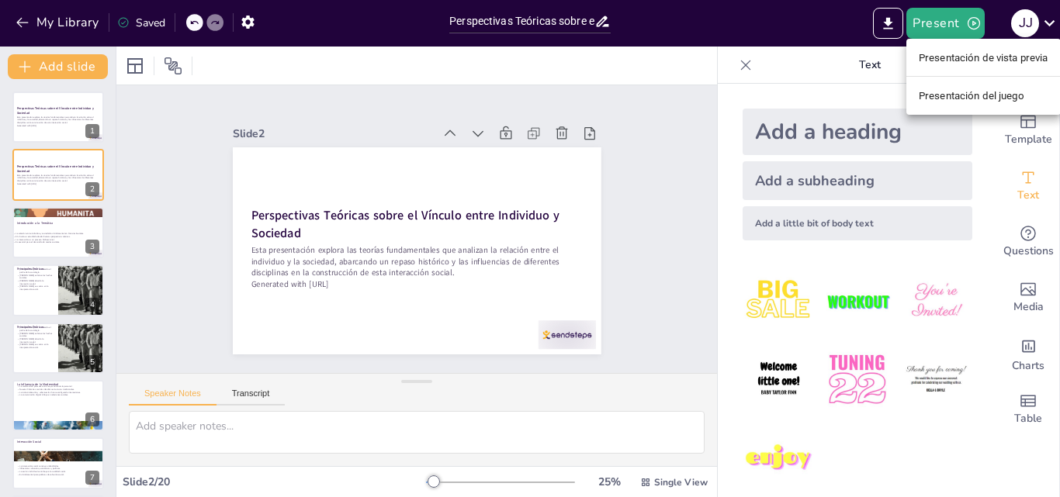
click at [889, 19] on div at bounding box center [530, 248] width 1060 height 497
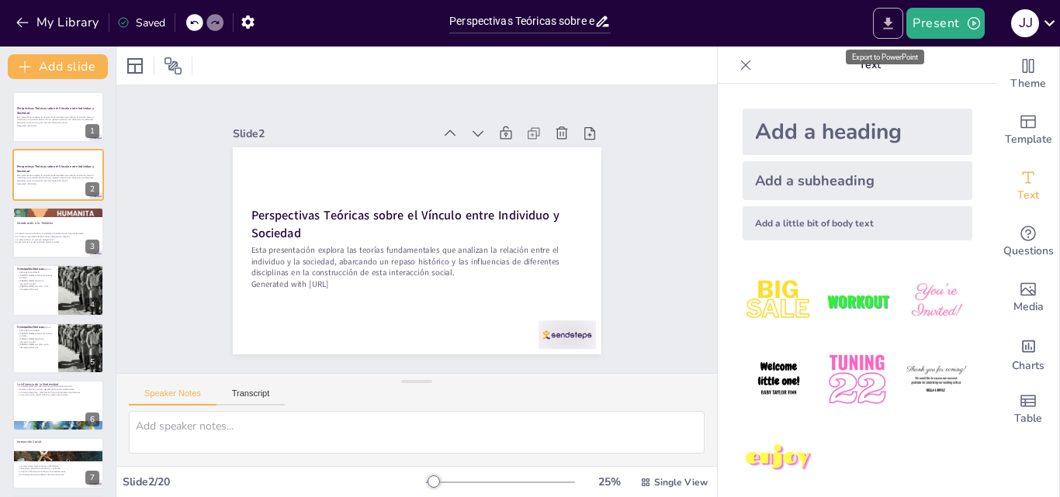
click at [886, 22] on icon "Export to PowerPoint" at bounding box center [888, 23] width 9 height 12
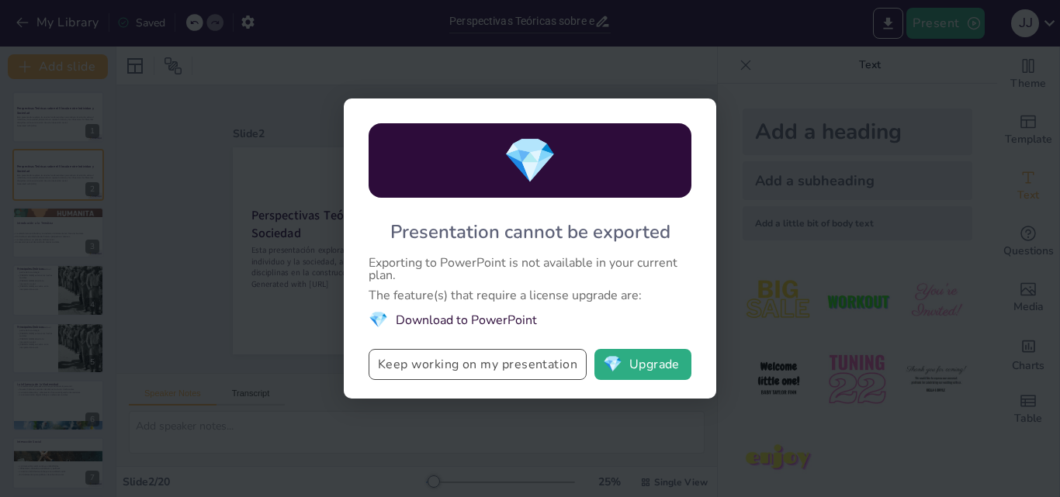
click at [478, 365] on button "Keep working on my presentation" at bounding box center [477, 364] width 218 height 31
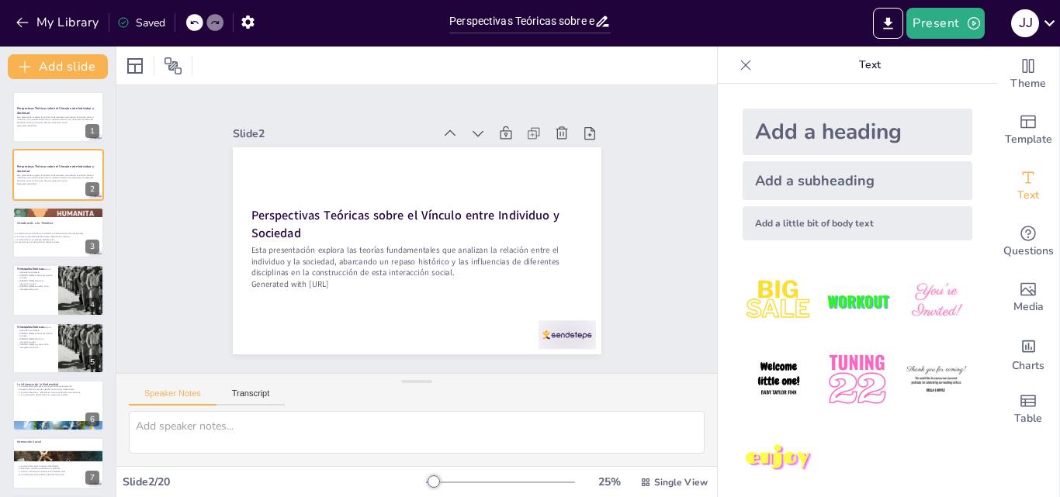
click at [448, 224] on p "Perspectivas Teóricas sobre el Vínculo entre Individuo y Sociedad" at bounding box center [416, 224] width 331 height 34
click at [448, 232] on p "Perspectivas Teóricas sobre el Vínculo entre Individuo y Sociedad" at bounding box center [416, 224] width 331 height 34
click at [453, 255] on p "Esta presentación explora las teorías fundamentales que analizan la relación en…" at bounding box center [416, 261] width 331 height 34
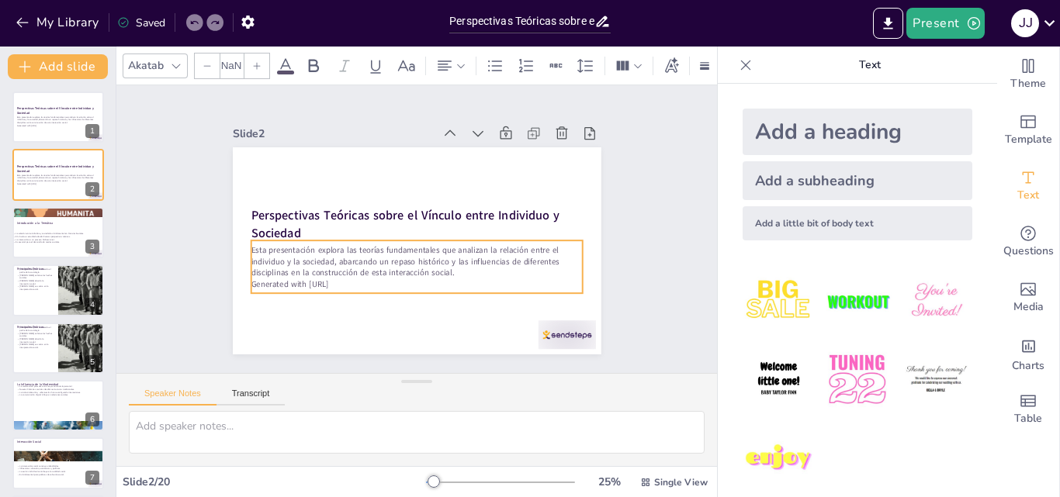
click at [424, 224] on p "Perspectivas Teóricas sobre el Vínculo entre Individuo y Sociedad" at bounding box center [416, 224] width 331 height 34
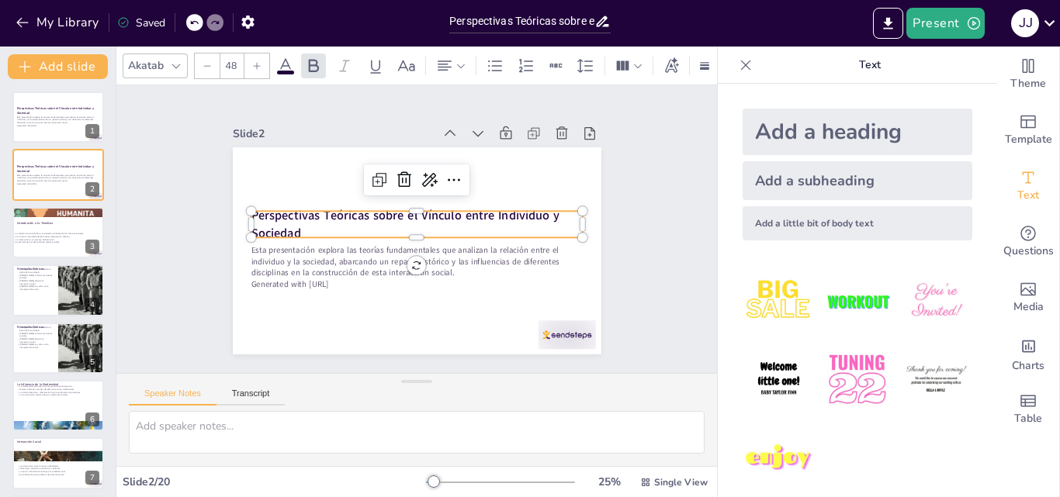
click at [441, 264] on p "Esta presentación explora las teorías fundamentales que analizan la relación en…" at bounding box center [416, 261] width 331 height 34
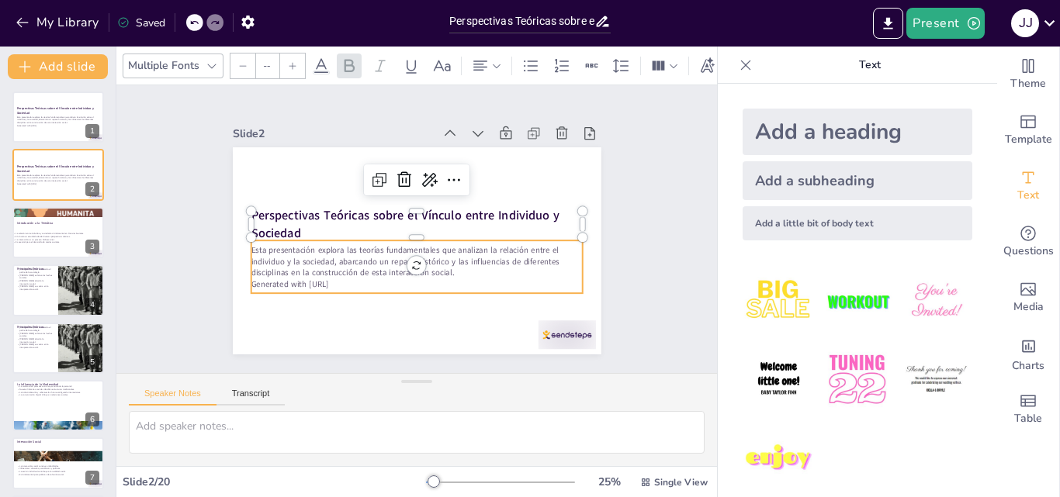
click at [420, 250] on p "Esta presentación explora las teorías fundamentales que analizan la relación en…" at bounding box center [416, 261] width 331 height 34
